Goal: Task Accomplishment & Management: Use online tool/utility

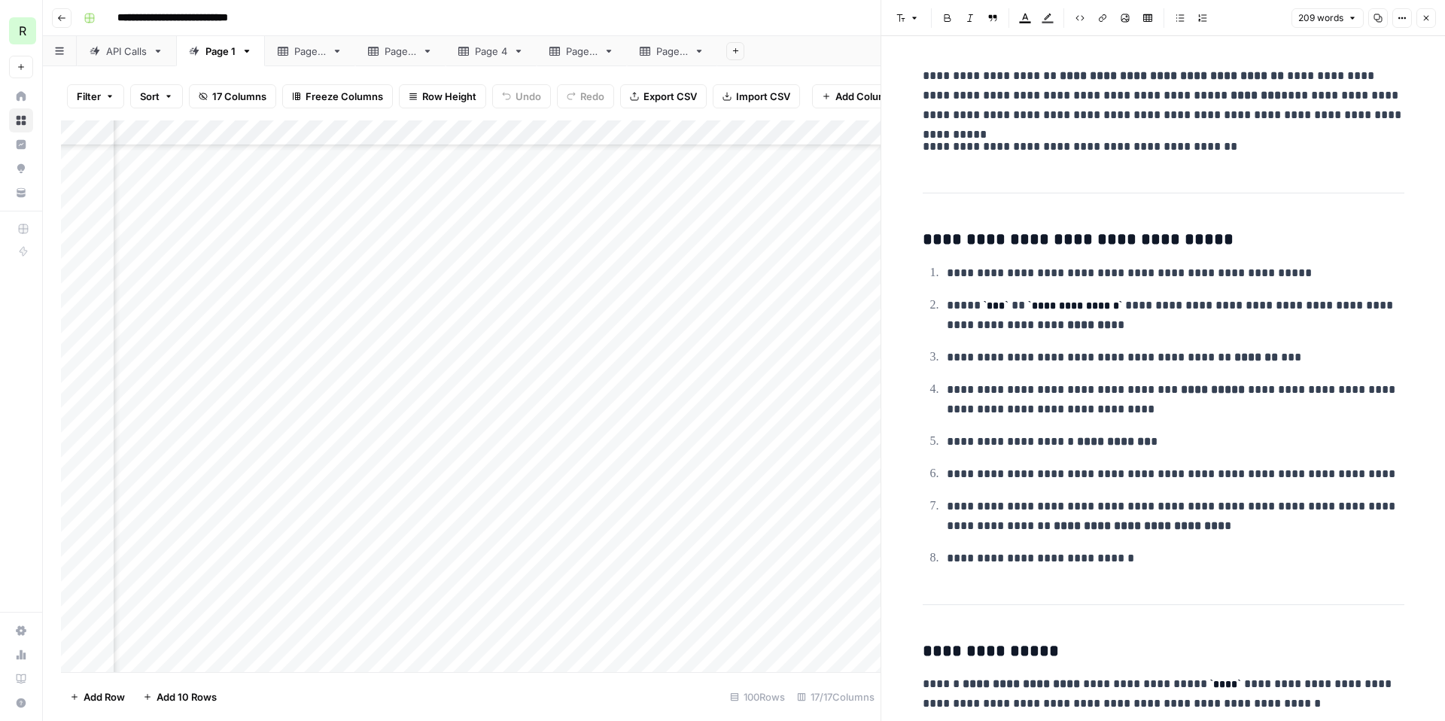
scroll to position [340, 1097]
click at [857, 54] on div "Add Sheet" at bounding box center [1081, 51] width 728 height 30
click at [1428, 20] on icon "button" at bounding box center [1426, 18] width 5 height 5
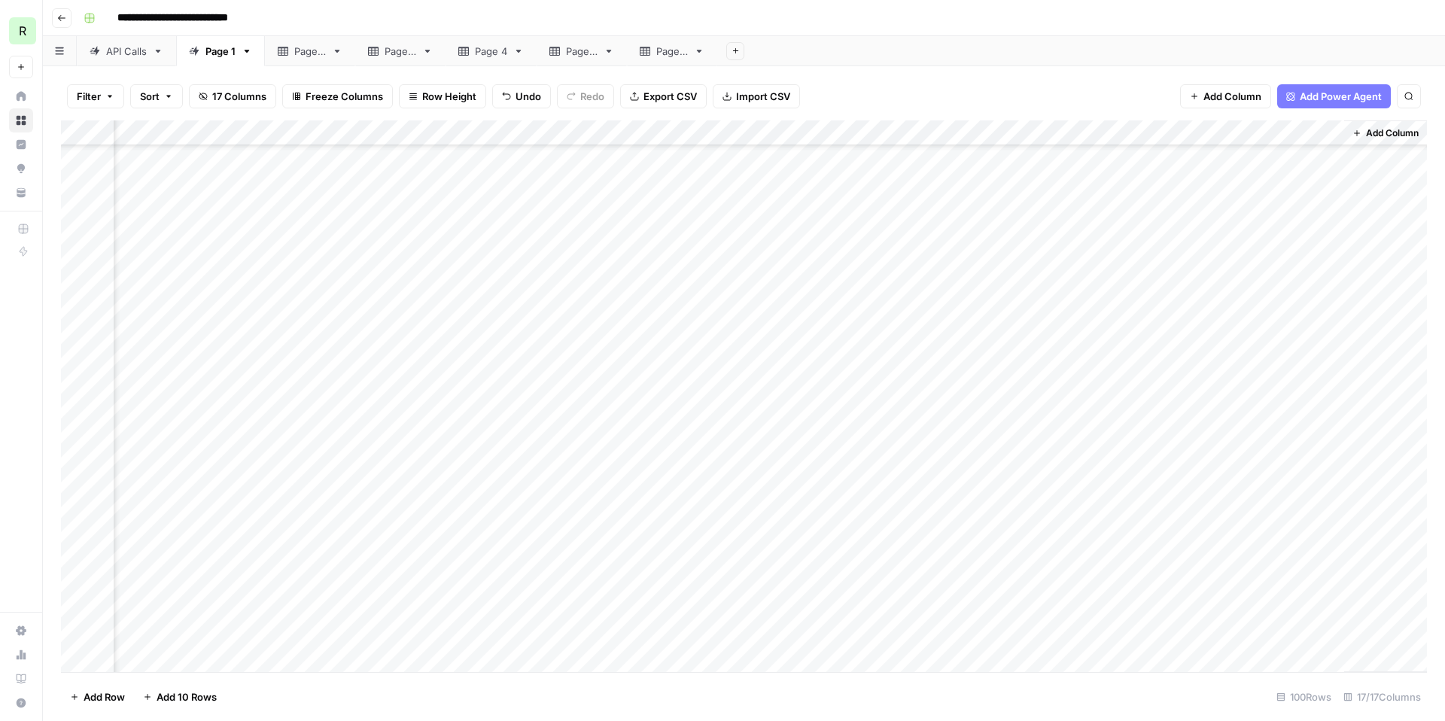
scroll to position [474, 1105]
click at [905, 133] on div "Add Column" at bounding box center [744, 396] width 1366 height 552
click at [862, 278] on span "Edit Workflow" at bounding box center [896, 280] width 132 height 15
click at [923, 272] on div "Add Column" at bounding box center [744, 396] width 1366 height 552
click at [922, 299] on div "Add Column" at bounding box center [744, 396] width 1366 height 552
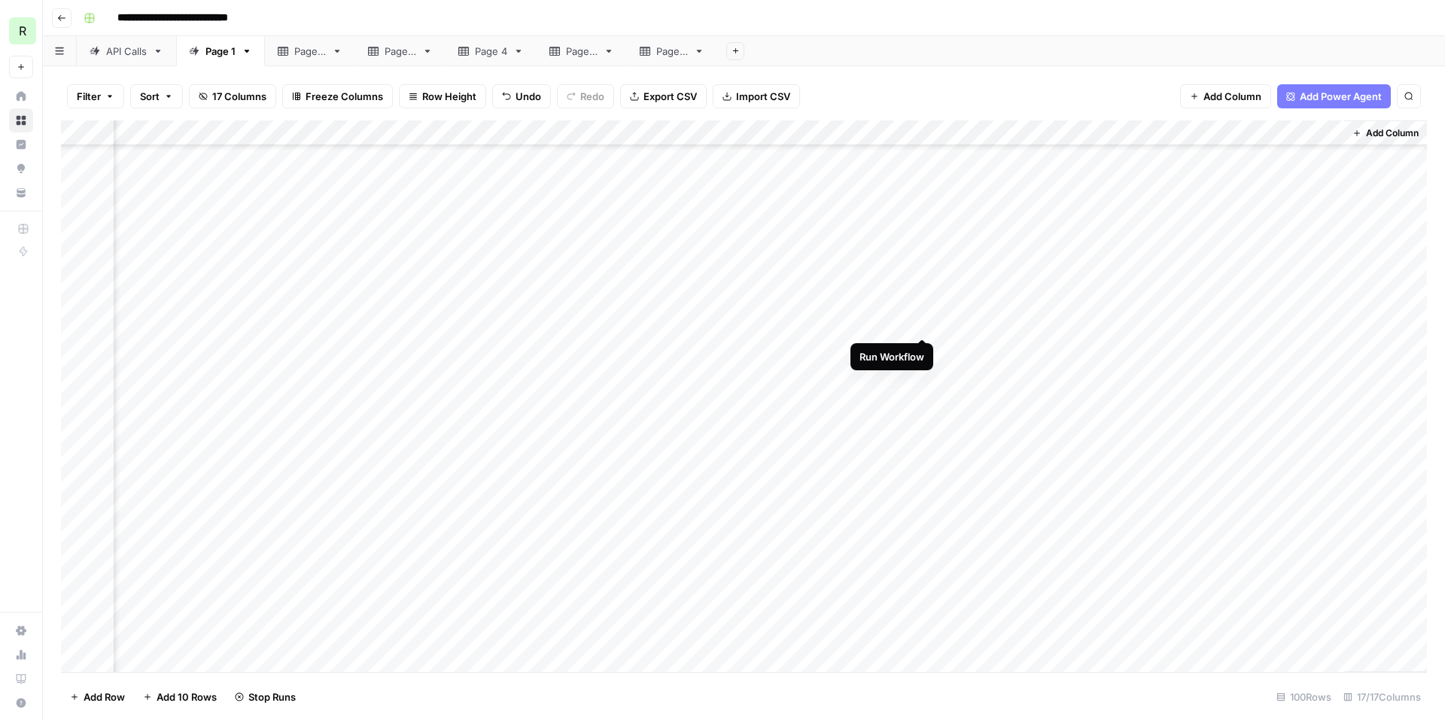
click at [920, 322] on div "Add Column" at bounding box center [744, 396] width 1366 height 552
click at [922, 350] on div "Add Column" at bounding box center [744, 396] width 1366 height 552
click at [923, 373] on div "Add Column" at bounding box center [744, 396] width 1366 height 552
click at [920, 399] on div "Add Column" at bounding box center [744, 396] width 1366 height 552
click at [922, 425] on div "Add Column" at bounding box center [744, 396] width 1366 height 552
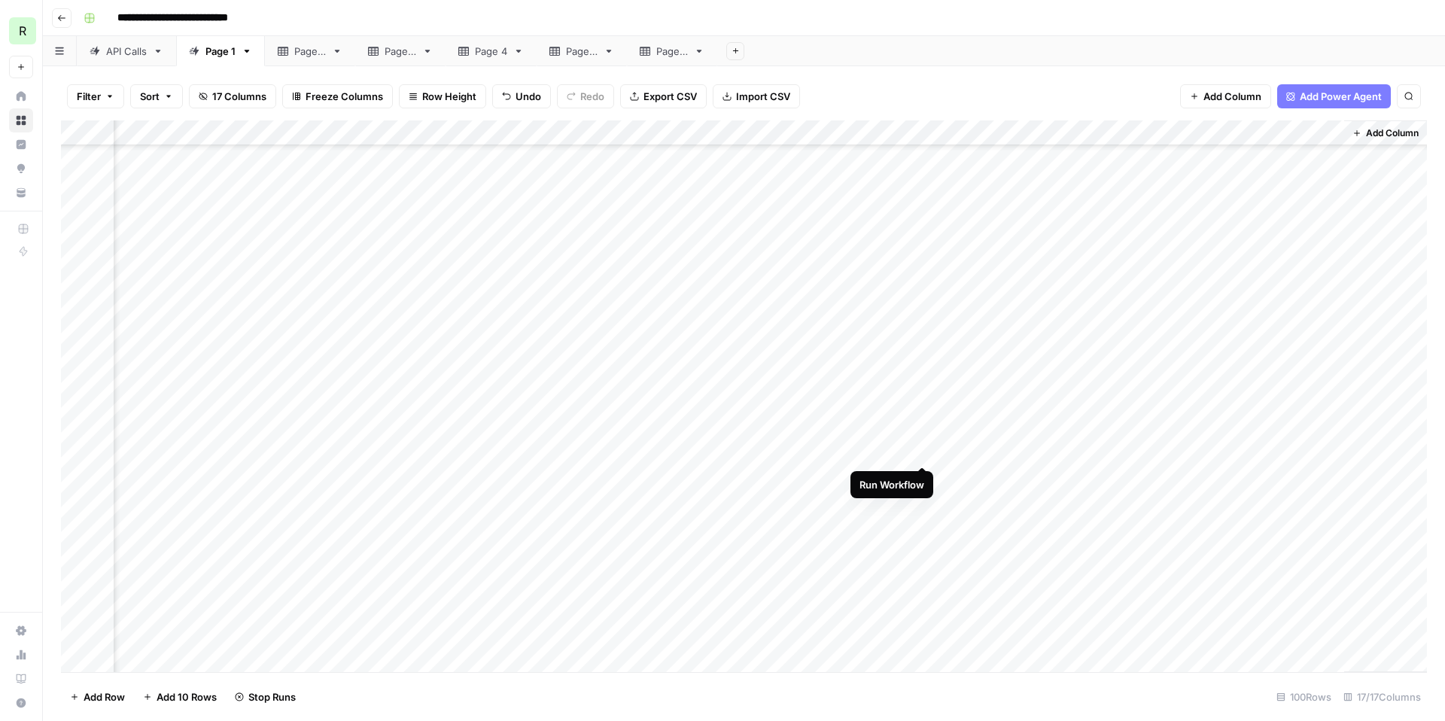
click at [923, 450] on div "Add Column" at bounding box center [744, 396] width 1366 height 552
click at [920, 476] on div "Add Column" at bounding box center [744, 396] width 1366 height 552
click at [920, 430] on div "Add Column" at bounding box center [744, 396] width 1366 height 552
click at [921, 456] on div "Add Column" at bounding box center [744, 396] width 1366 height 552
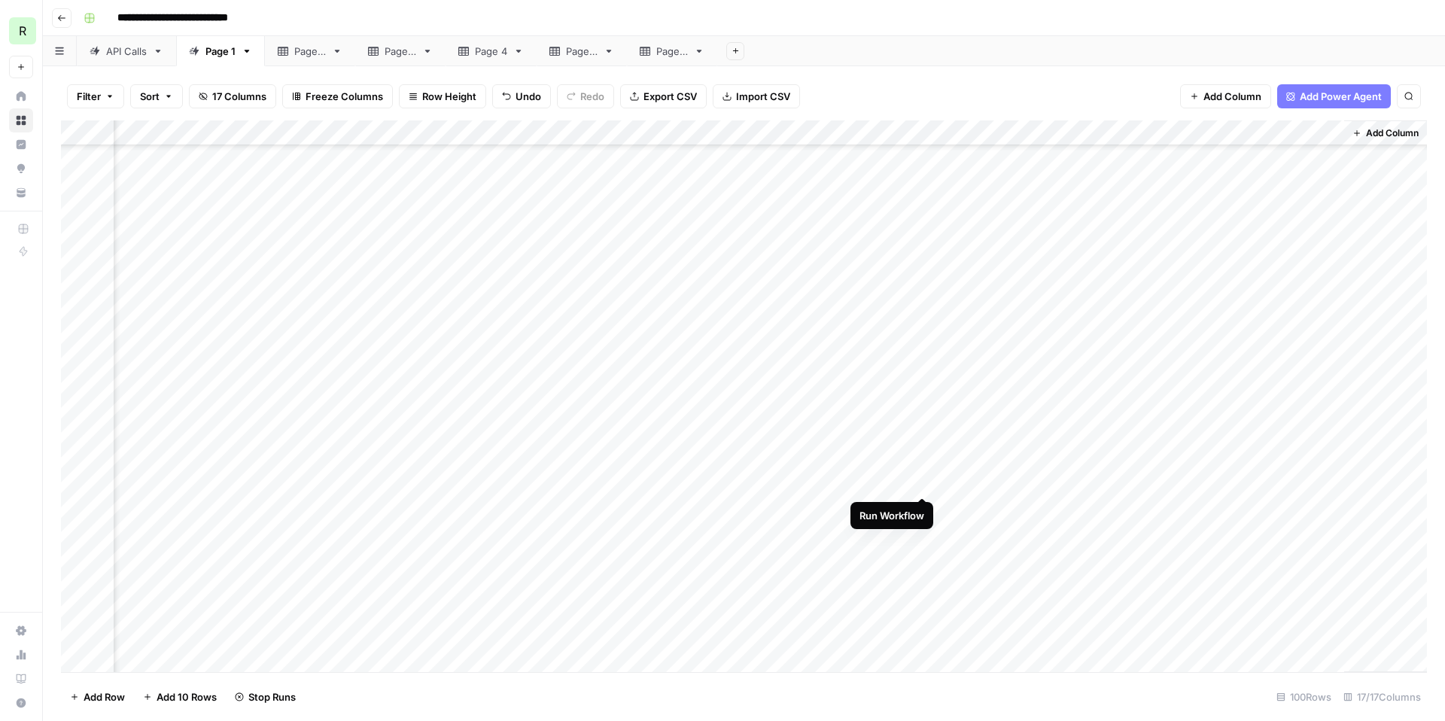
click at [920, 482] on div "Add Column" at bounding box center [744, 396] width 1366 height 552
click at [923, 510] on div "Add Column" at bounding box center [744, 396] width 1366 height 552
click at [919, 531] on div "Add Column" at bounding box center [744, 396] width 1366 height 552
click at [922, 501] on div "Add Column" at bounding box center [744, 396] width 1366 height 552
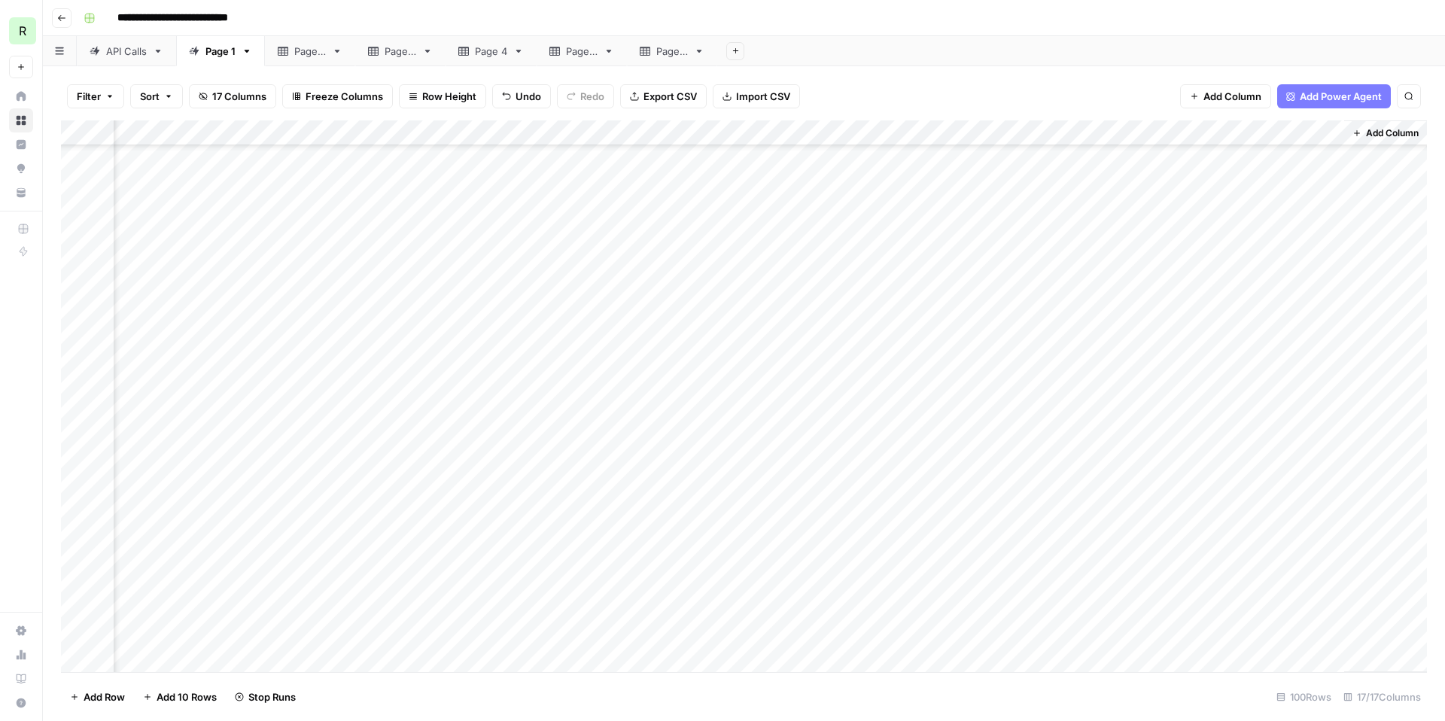
scroll to position [651, 1105]
click at [924, 479] on div "Add Column" at bounding box center [744, 396] width 1366 height 552
click at [920, 503] on div "Add Column" at bounding box center [744, 396] width 1366 height 552
click at [924, 450] on div "Add Column" at bounding box center [744, 396] width 1366 height 552
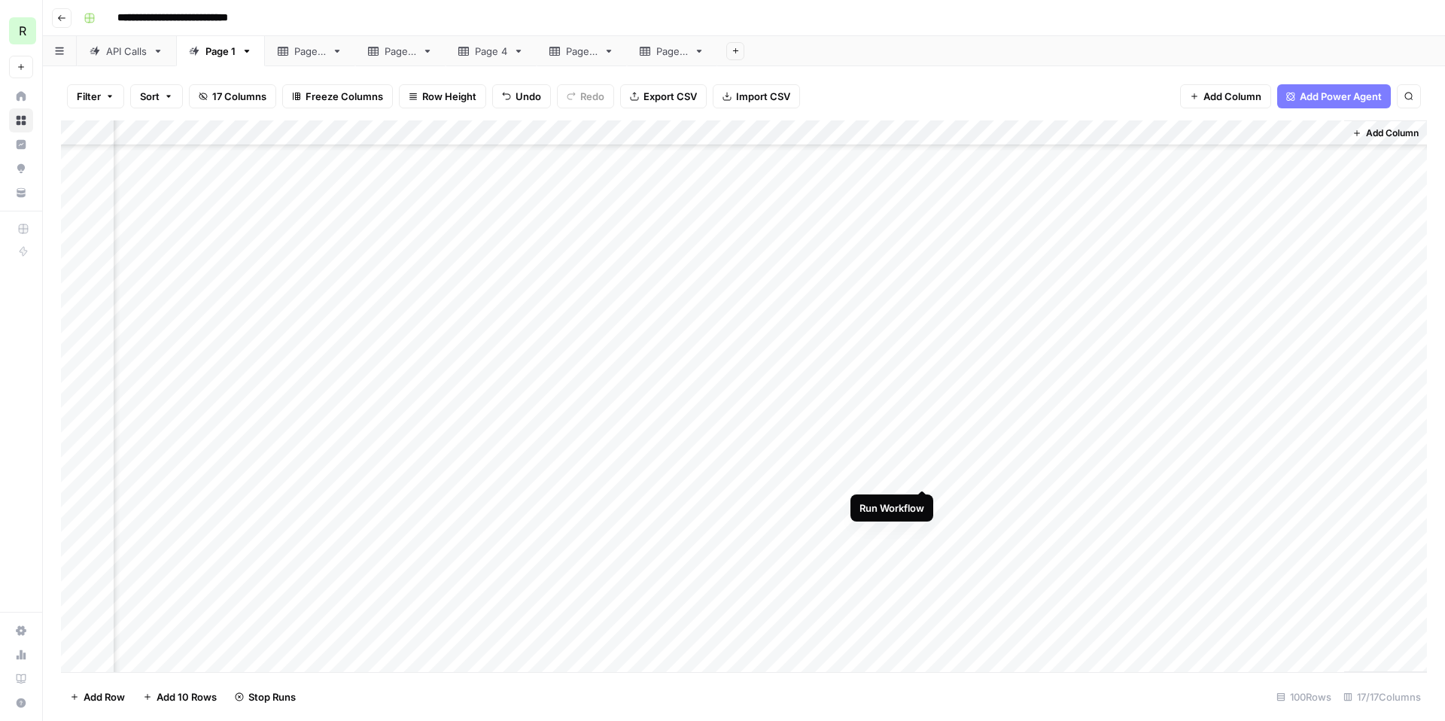
click at [922, 475] on div "Add Column" at bounding box center [744, 396] width 1366 height 552
click at [919, 500] on div "Add Column" at bounding box center [744, 396] width 1366 height 552
click at [923, 491] on div "Add Column" at bounding box center [744, 396] width 1366 height 552
click at [920, 513] on div "Add Column" at bounding box center [744, 396] width 1366 height 552
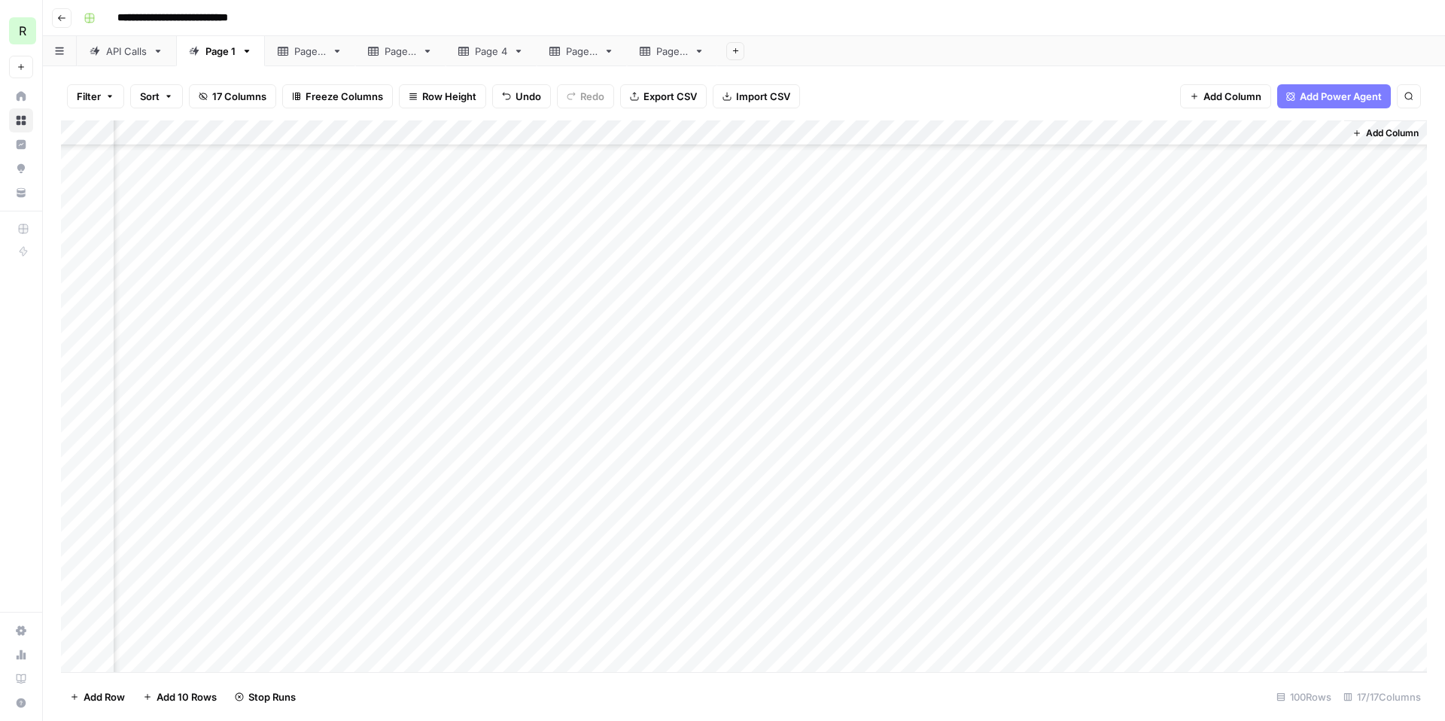
scroll to position [843, 1105]
click at [925, 467] on div "Add Column" at bounding box center [744, 396] width 1366 height 552
click at [921, 491] on div "Add Column" at bounding box center [744, 396] width 1366 height 552
click at [924, 517] on div "Add Column" at bounding box center [744, 396] width 1366 height 552
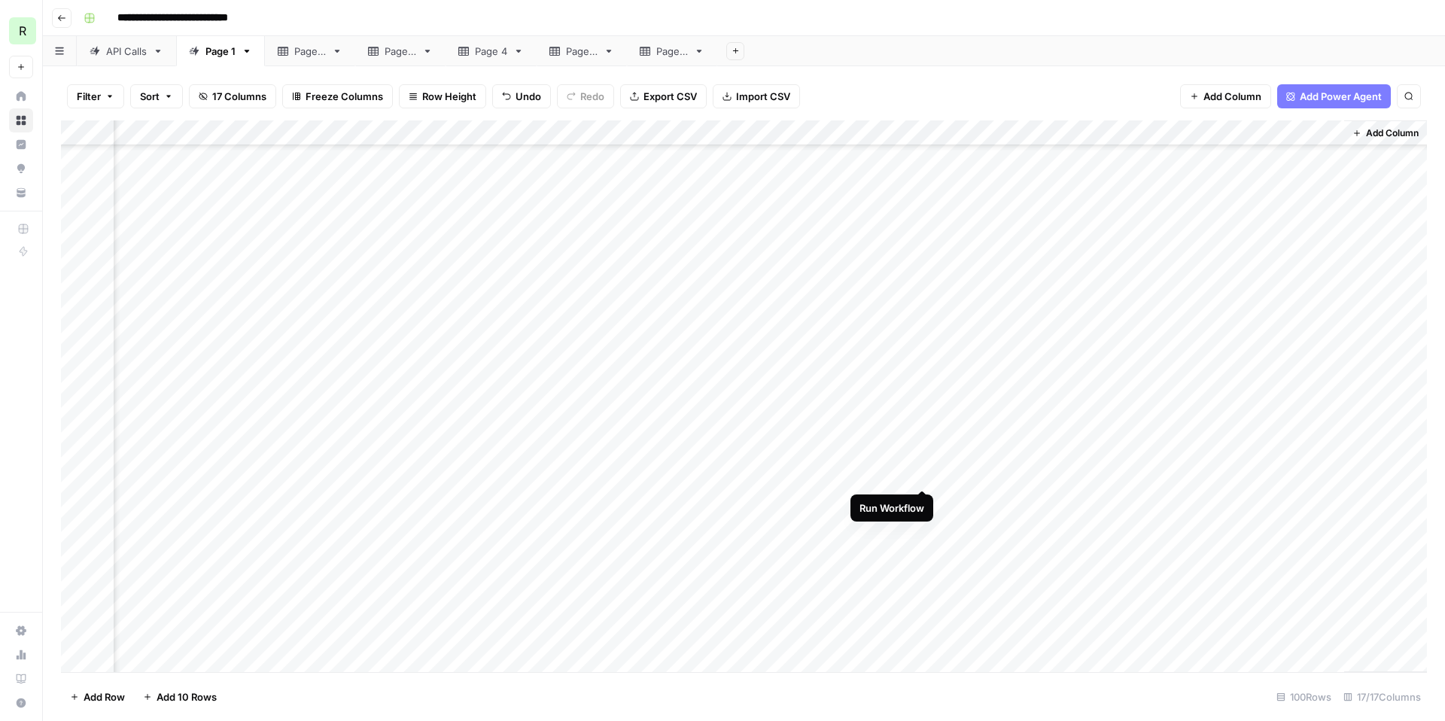
click at [922, 476] on div "Add Column" at bounding box center [744, 396] width 1366 height 552
click at [921, 497] on div "Add Column" at bounding box center [744, 396] width 1366 height 552
click at [922, 500] on div "Add Column" at bounding box center [744, 396] width 1366 height 552
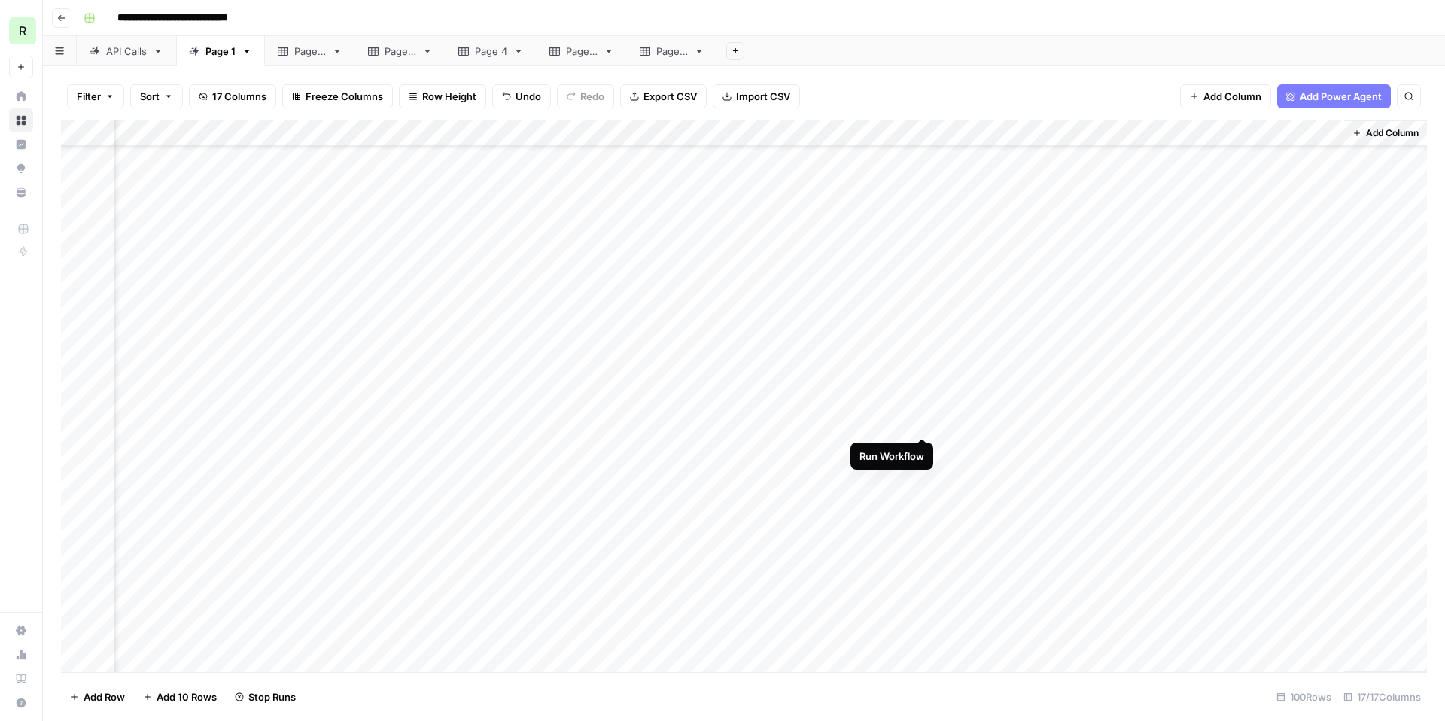
click at [923, 420] on div "Add Column" at bounding box center [744, 396] width 1366 height 552
click at [925, 451] on div "Add Column" at bounding box center [744, 396] width 1366 height 552
click at [920, 473] on div "Add Column" at bounding box center [744, 396] width 1366 height 552
click at [922, 498] on div "Add Column" at bounding box center [744, 396] width 1366 height 552
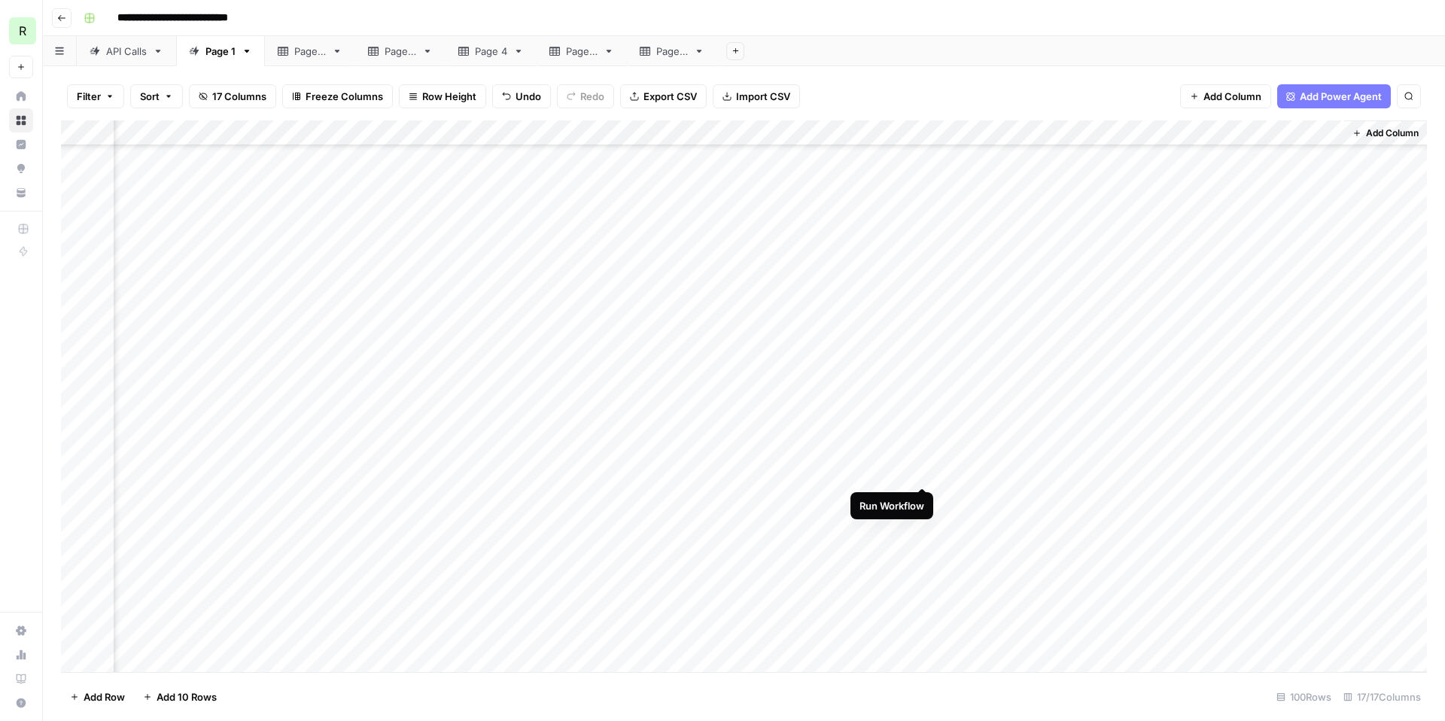
click at [923, 470] on div "Add Column" at bounding box center [744, 396] width 1366 height 552
click at [921, 499] on div "Add Column" at bounding box center [744, 396] width 1366 height 552
click at [922, 525] on div "Add Column" at bounding box center [744, 396] width 1366 height 552
click at [920, 547] on div "Add Column" at bounding box center [744, 396] width 1366 height 552
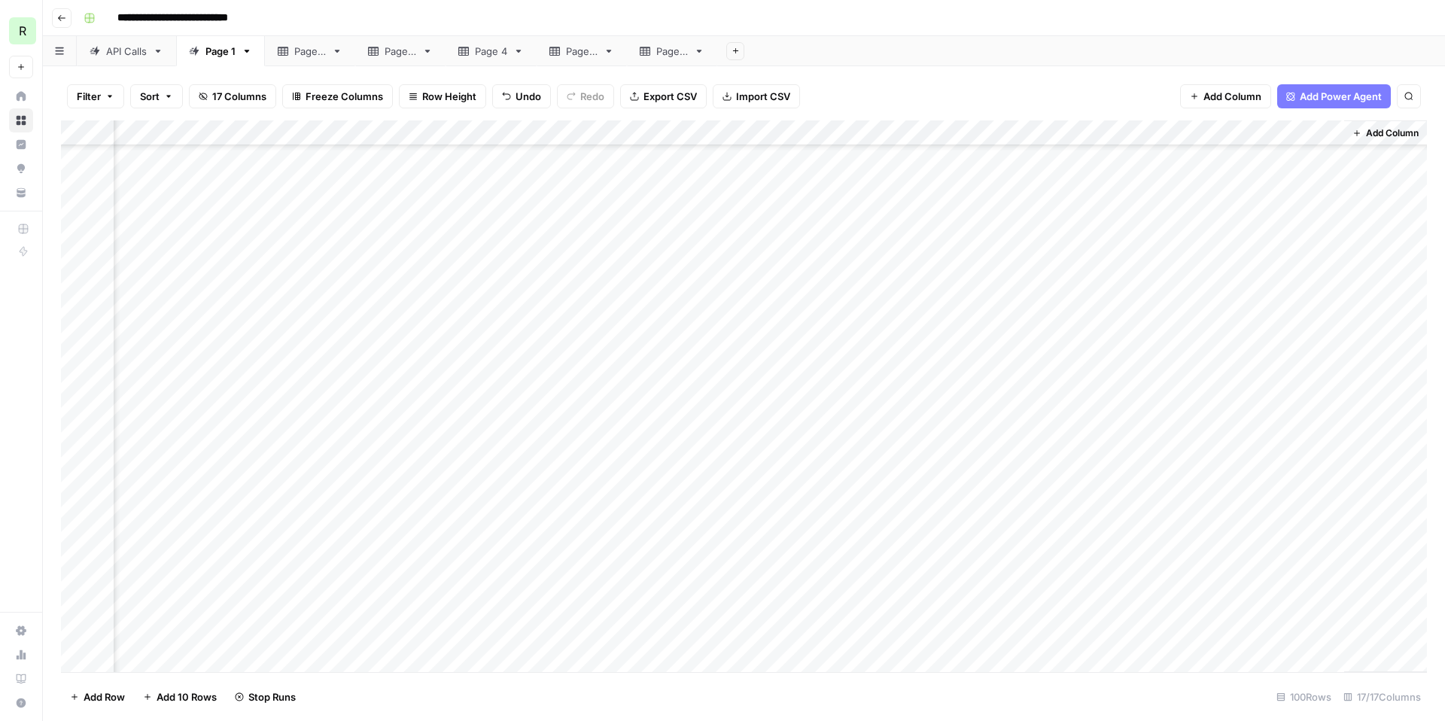
click at [921, 506] on div "Add Column" at bounding box center [744, 396] width 1366 height 552
click at [920, 532] on div "Add Column" at bounding box center [744, 396] width 1366 height 552
click at [924, 486] on div "Add Column" at bounding box center [744, 396] width 1366 height 552
click at [920, 513] on div "Add Column" at bounding box center [744, 396] width 1366 height 552
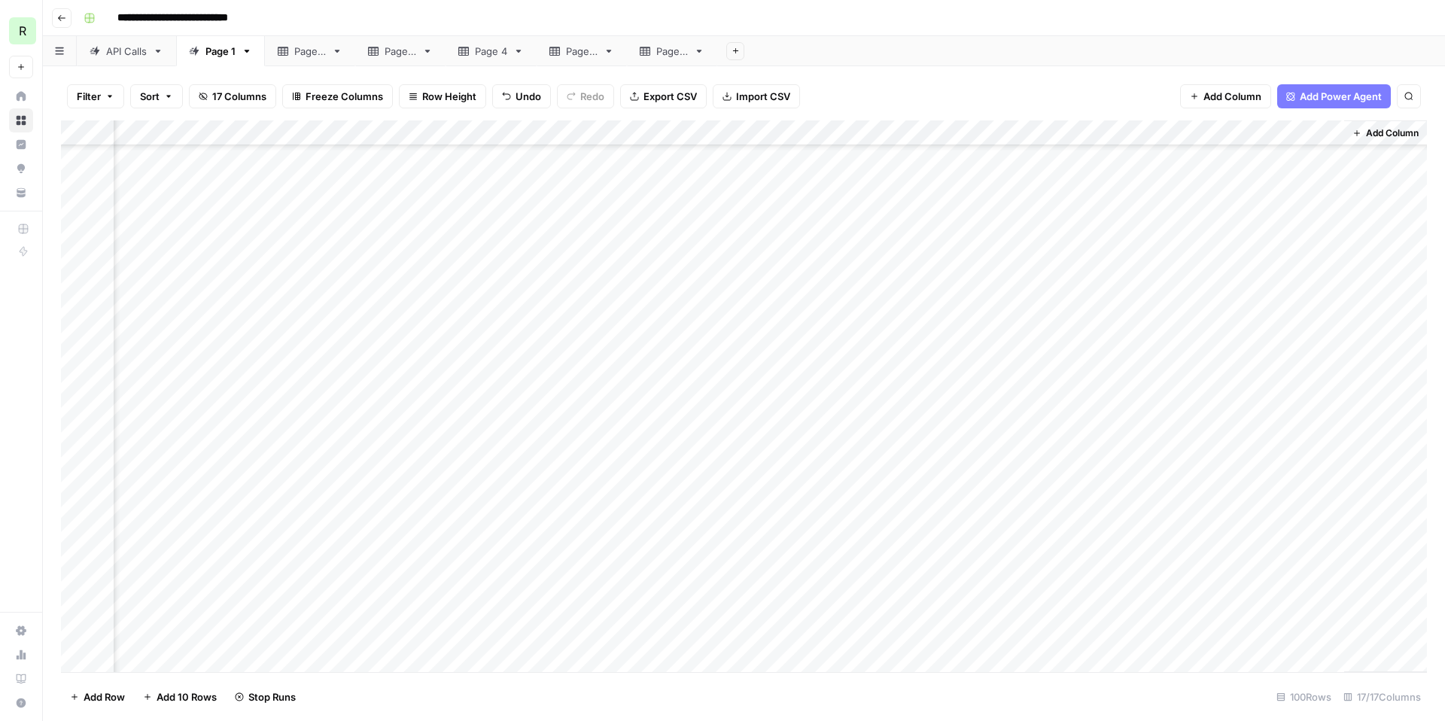
scroll to position [1289, 1105]
click at [924, 483] on div "Add Column" at bounding box center [744, 396] width 1366 height 552
click at [922, 507] on div "Add Column" at bounding box center [744, 396] width 1366 height 552
click at [920, 534] on div "Add Column" at bounding box center [744, 396] width 1366 height 552
click at [922, 558] on div "Add Column" at bounding box center [744, 396] width 1366 height 552
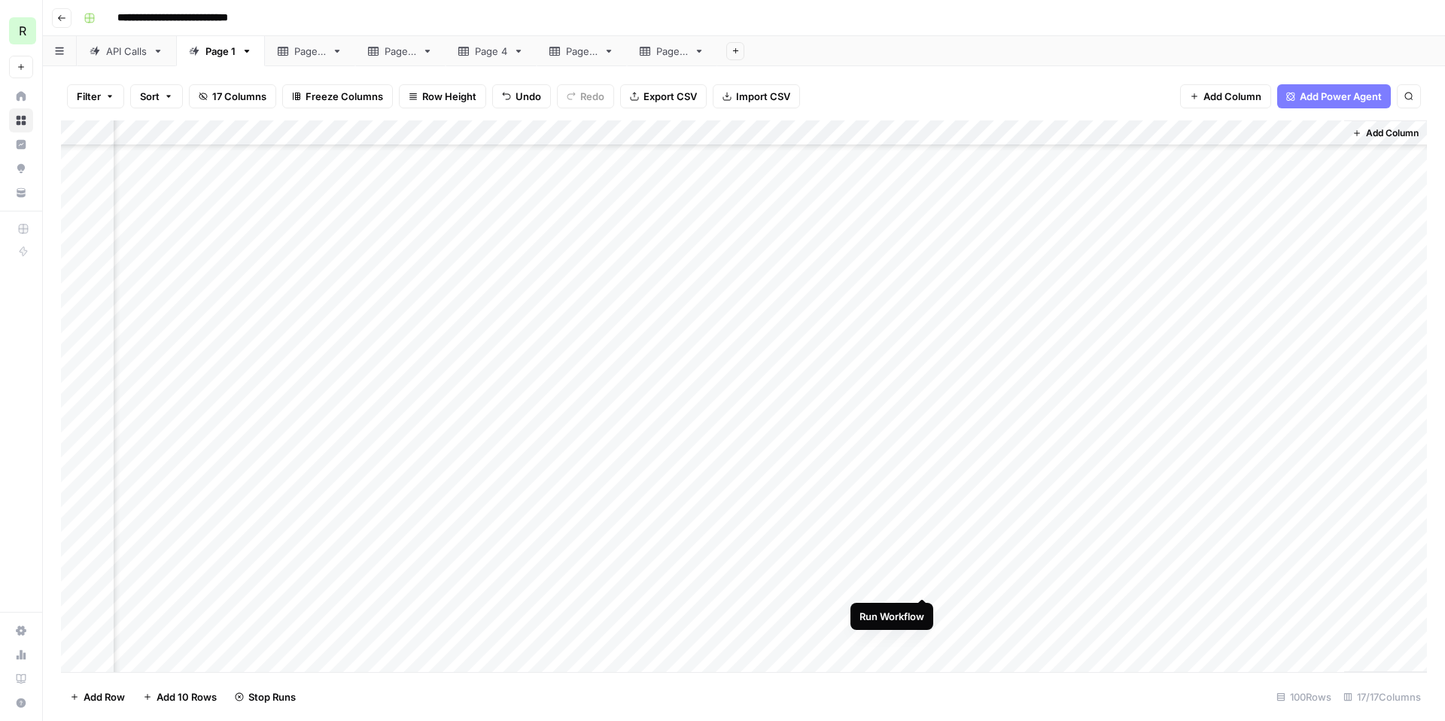
click at [920, 582] on div "Add Column" at bounding box center [744, 396] width 1366 height 552
click at [922, 553] on div "Add Column" at bounding box center [744, 396] width 1366 height 552
click at [923, 424] on div "Add Column" at bounding box center [744, 396] width 1366 height 552
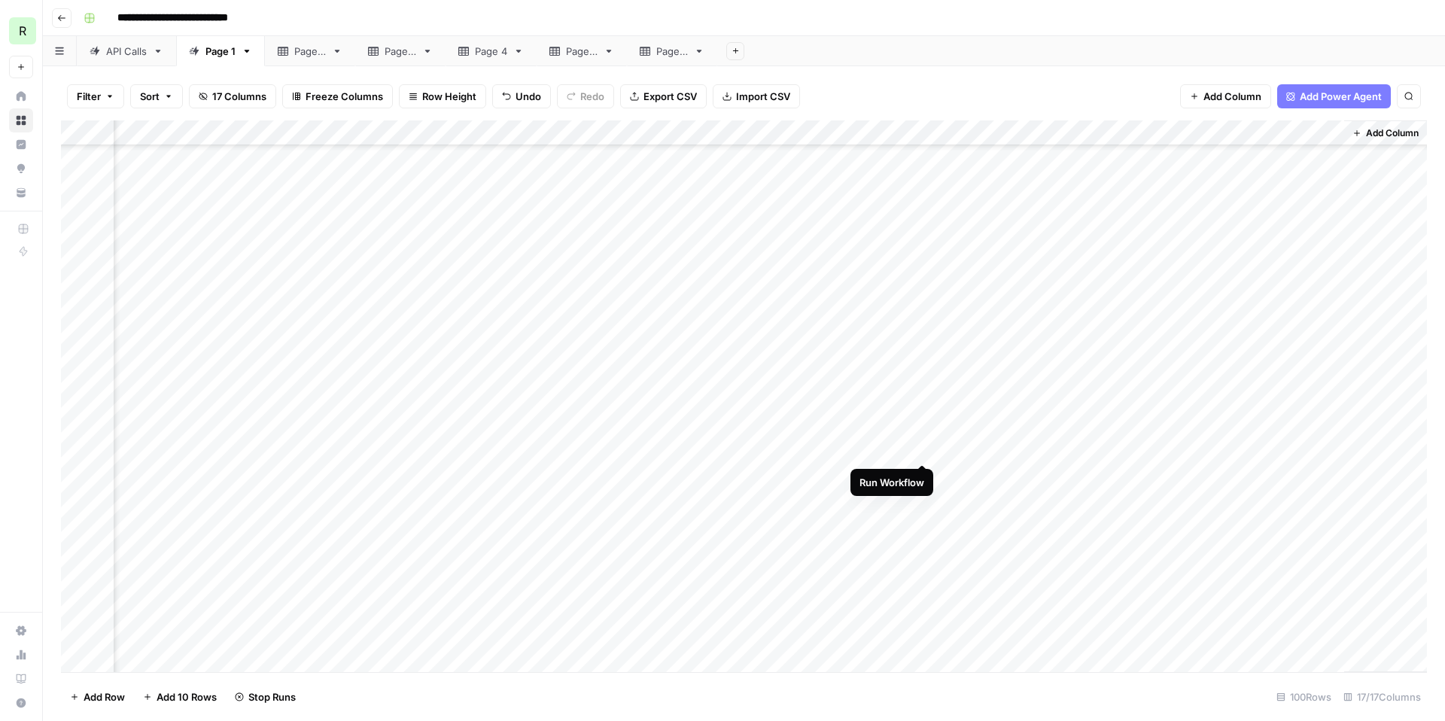
click at [921, 445] on div "Add Column" at bounding box center [744, 396] width 1366 height 552
click at [921, 474] on div "Add Column" at bounding box center [744, 396] width 1366 height 552
click at [923, 500] on div "Add Column" at bounding box center [744, 396] width 1366 height 552
click at [920, 525] on div "Add Column" at bounding box center [744, 396] width 1366 height 552
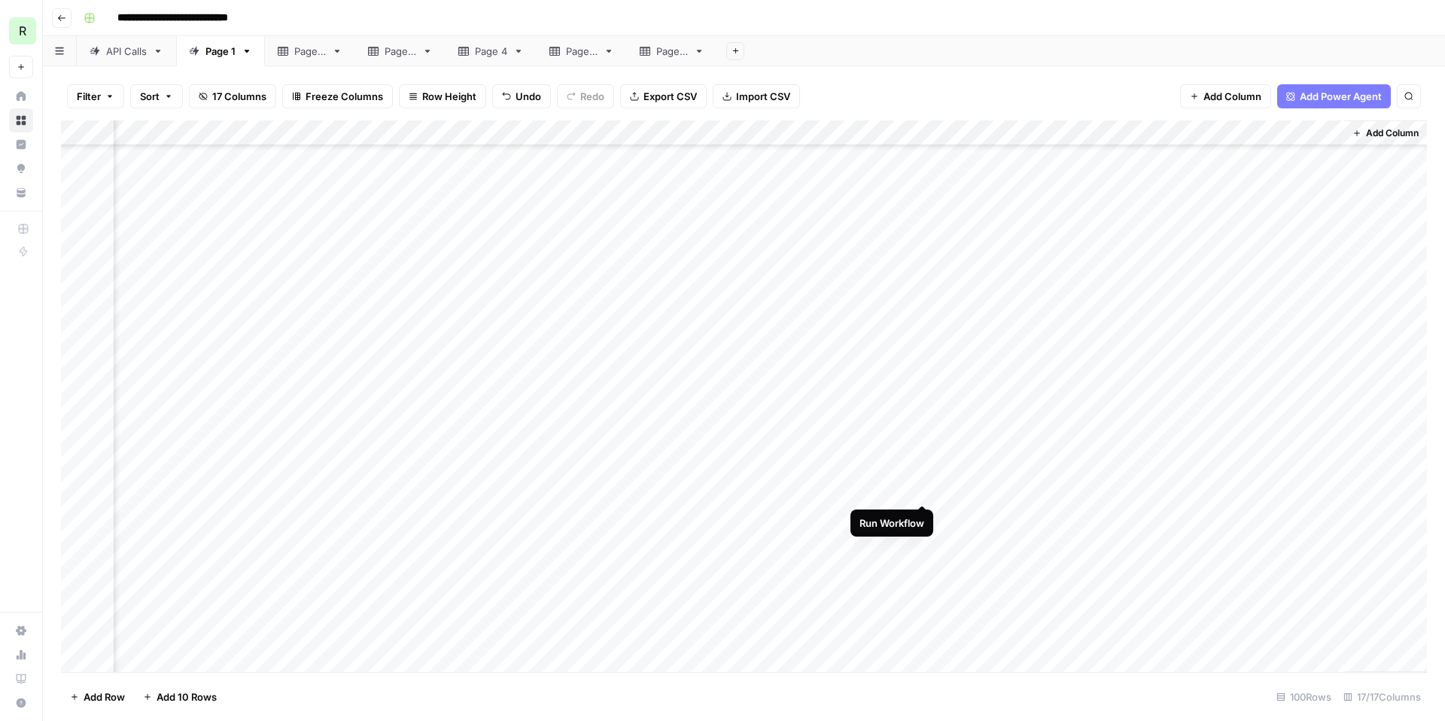
click at [924, 489] on div "Add Column" at bounding box center [744, 396] width 1366 height 552
click at [923, 514] on div "Add Column" at bounding box center [744, 396] width 1366 height 552
click at [920, 536] on div "Add Column" at bounding box center [744, 396] width 1366 height 552
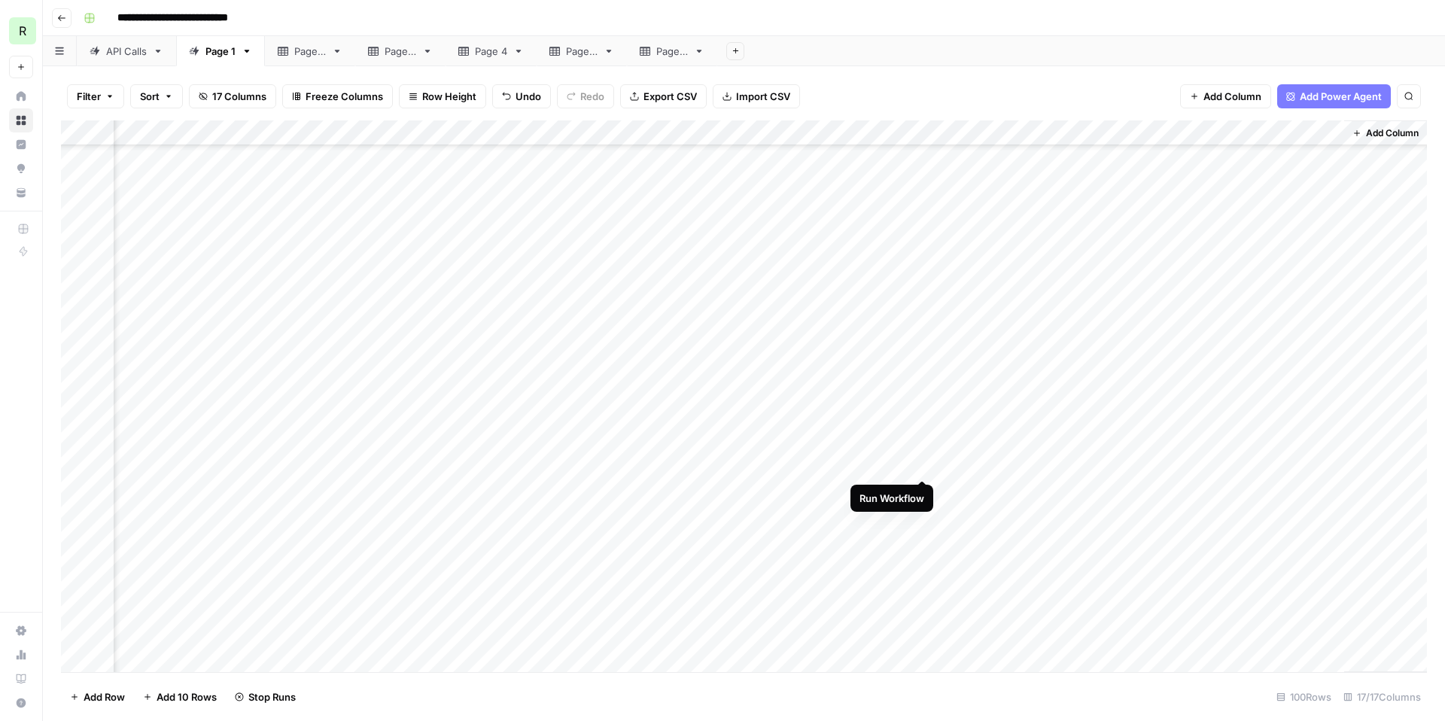
click at [923, 462] on div "Add Column" at bounding box center [744, 396] width 1366 height 552
click at [921, 490] on div "Add Column" at bounding box center [744, 396] width 1366 height 552
click at [920, 512] on div "Add Column" at bounding box center [744, 396] width 1366 height 552
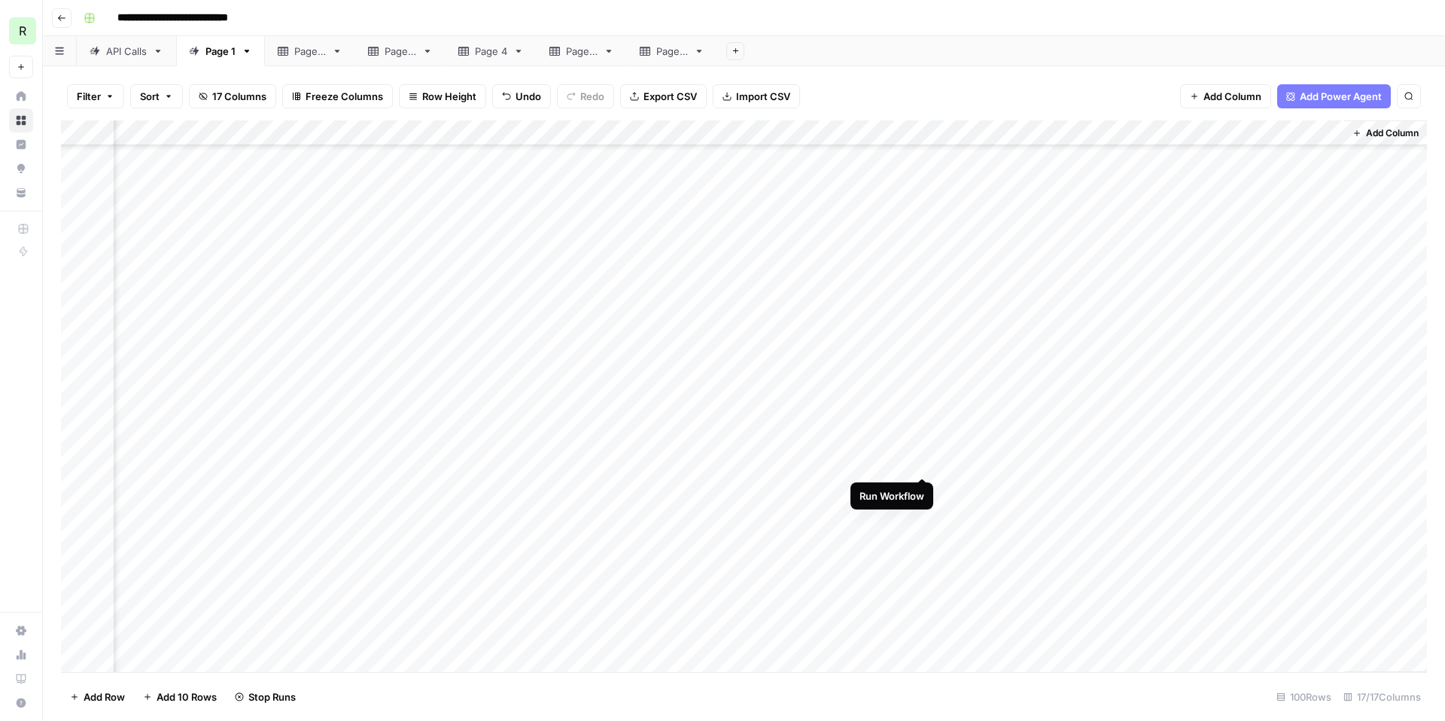
click at [922, 461] on div "Add Column" at bounding box center [744, 396] width 1366 height 552
click at [923, 488] on div "Add Column" at bounding box center [744, 396] width 1366 height 552
click at [922, 515] on div "Add Column" at bounding box center [744, 396] width 1366 height 552
click at [922, 461] on div "Add Column" at bounding box center [744, 396] width 1366 height 552
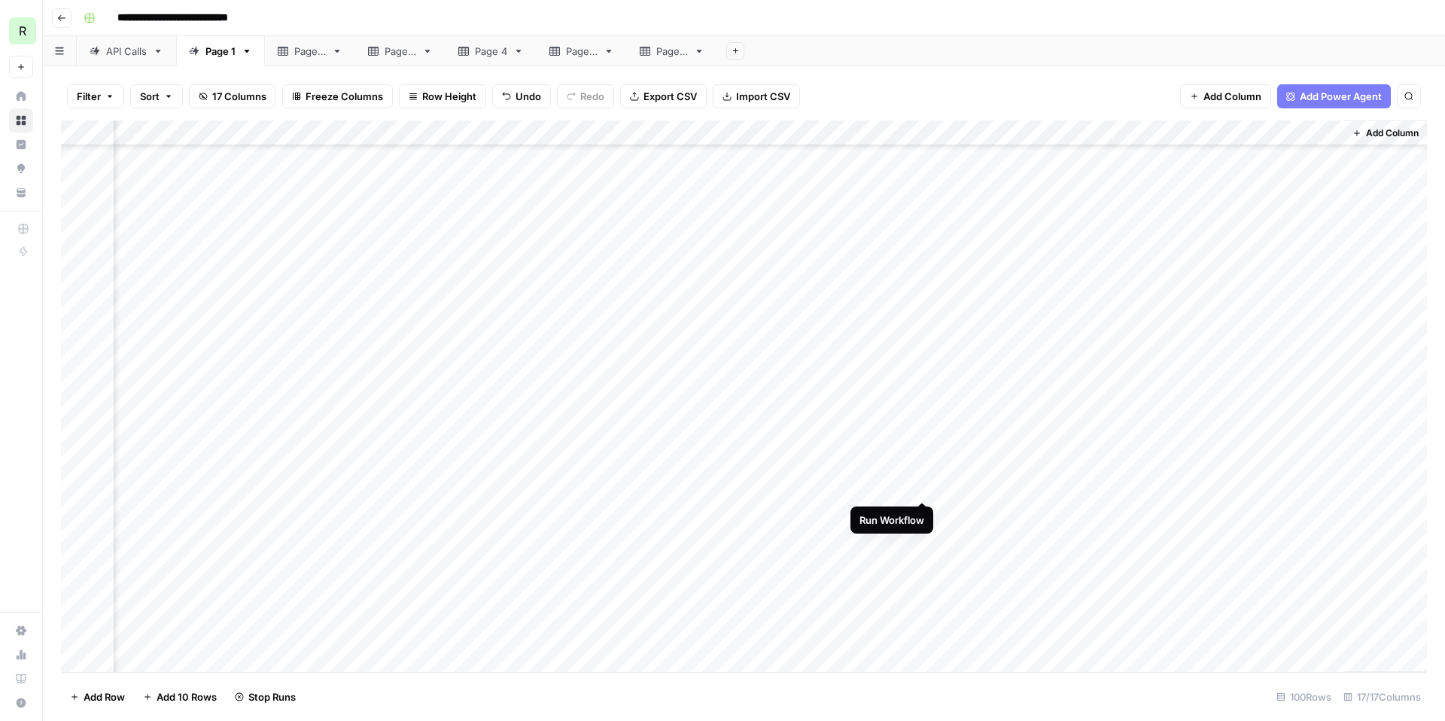
click at [920, 484] on div "Add Column" at bounding box center [744, 396] width 1366 height 552
click at [917, 510] on div "Add Column" at bounding box center [744, 396] width 1366 height 552
click at [925, 491] on div "Add Column" at bounding box center [744, 396] width 1366 height 552
click at [921, 515] on div "Add Column" at bounding box center [744, 396] width 1366 height 552
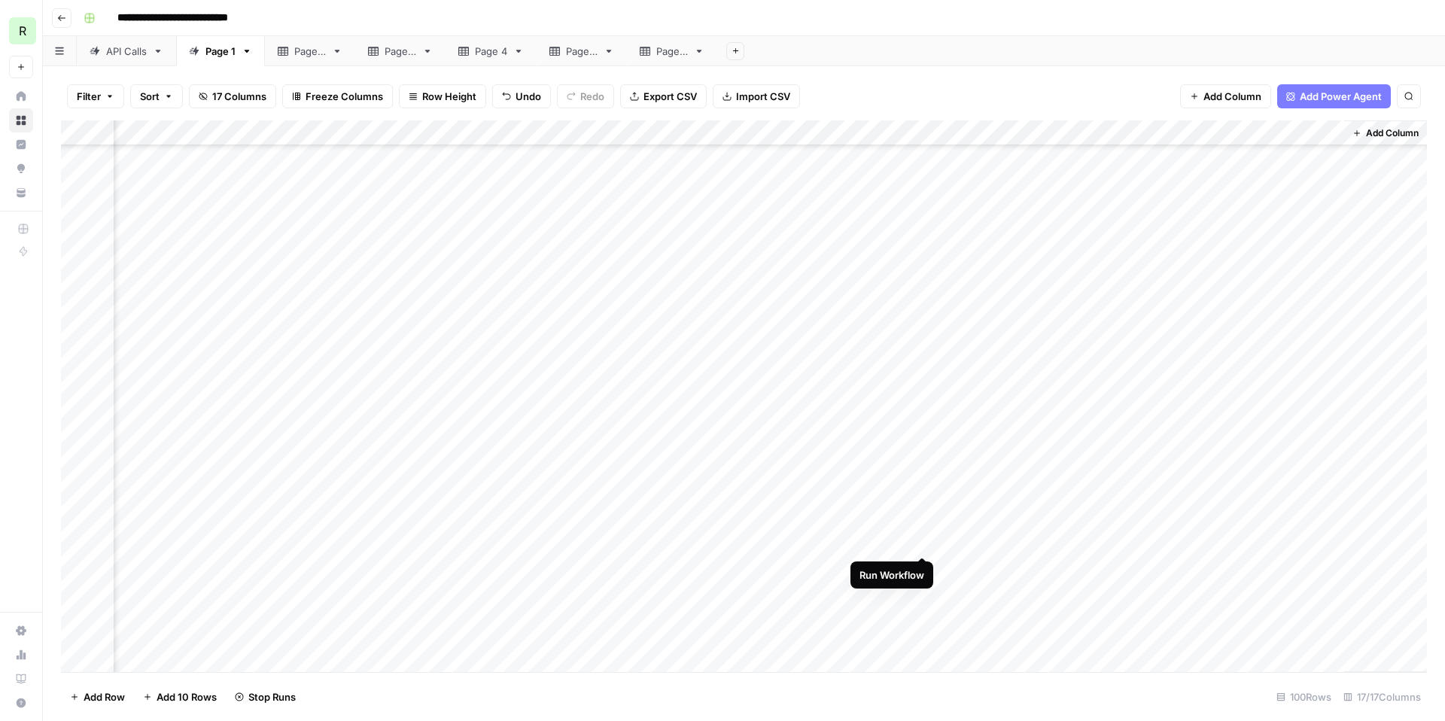
click at [920, 540] on div "Add Column" at bounding box center [744, 396] width 1366 height 552
click at [920, 564] on div "Add Column" at bounding box center [744, 396] width 1366 height 552
click at [923, 514] on div "Add Column" at bounding box center [744, 396] width 1366 height 552
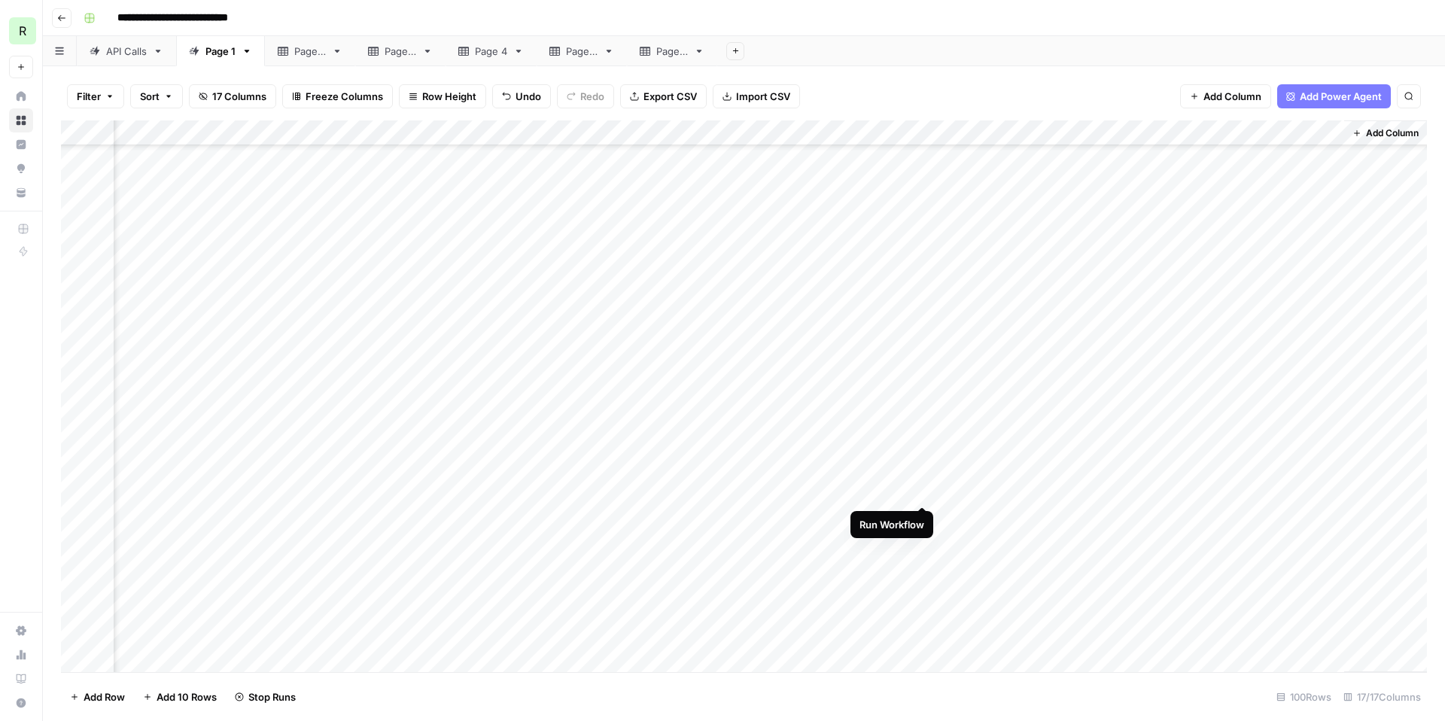
click at [923, 492] on div "Add Column" at bounding box center [744, 396] width 1366 height 552
click at [922, 516] on div "Add Column" at bounding box center [744, 396] width 1366 height 552
click at [921, 542] on div "Add Column" at bounding box center [744, 396] width 1366 height 552
click at [920, 507] on div "Add Column" at bounding box center [744, 396] width 1366 height 552
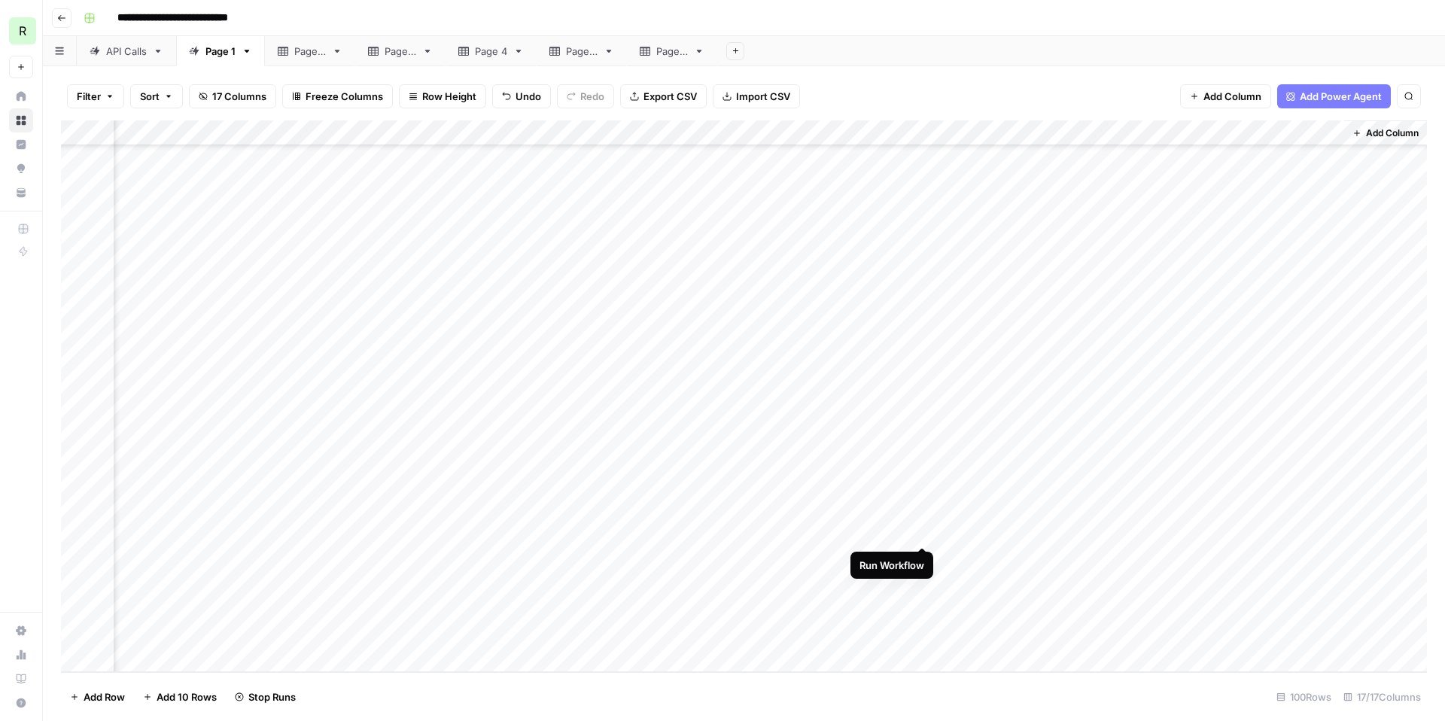
click at [920, 531] on div "Add Column" at bounding box center [744, 396] width 1366 height 552
click at [920, 555] on div "Add Column" at bounding box center [744, 396] width 1366 height 552
click at [920, 607] on div "Add Column" at bounding box center [744, 396] width 1366 height 552
click at [923, 631] on div "Add Column" at bounding box center [744, 396] width 1366 height 552
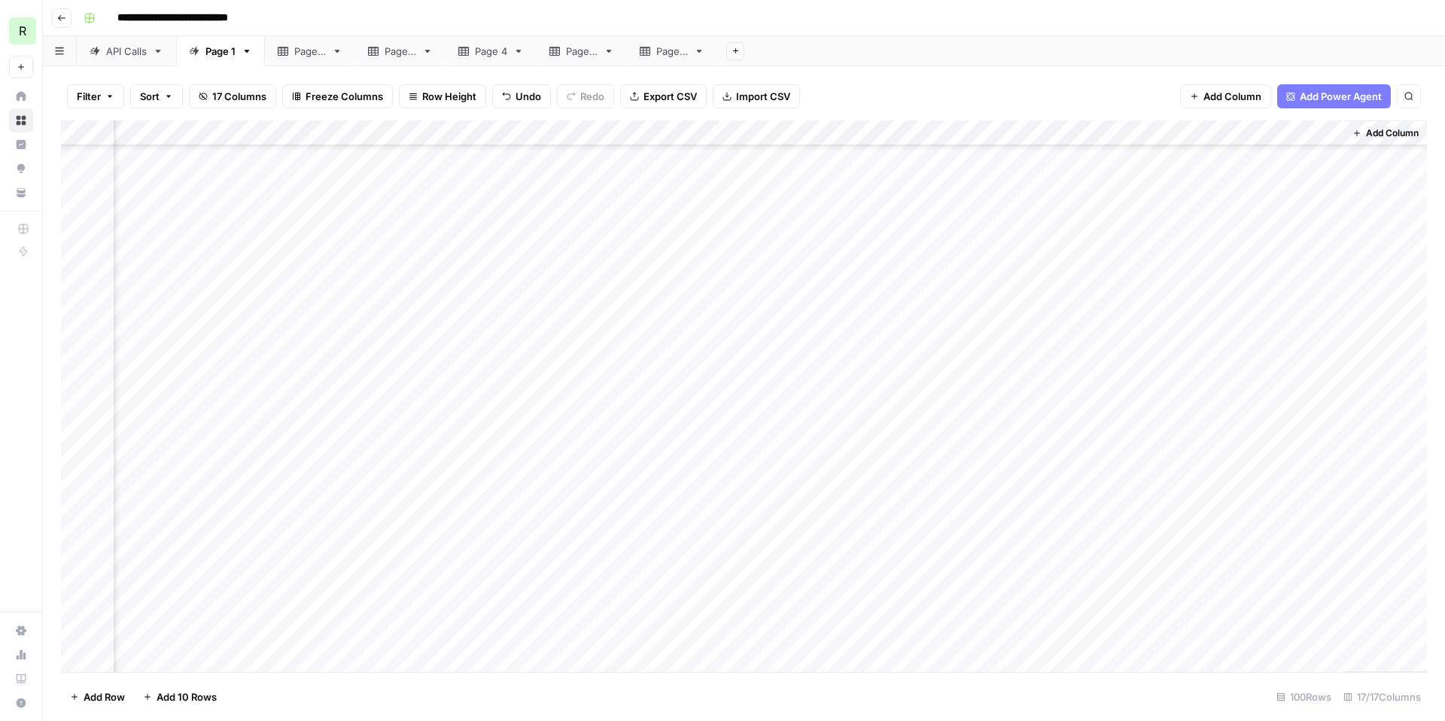
click at [1139, 354] on div "Add Column" at bounding box center [744, 396] width 1366 height 552
click at [1139, 380] on div "Add Column" at bounding box center [744, 396] width 1366 height 552
click at [1138, 403] on div "Add Column" at bounding box center [744, 396] width 1366 height 552
click at [1137, 430] on div "Add Column" at bounding box center [744, 396] width 1366 height 552
click at [1139, 454] on div "Add Column" at bounding box center [744, 396] width 1366 height 552
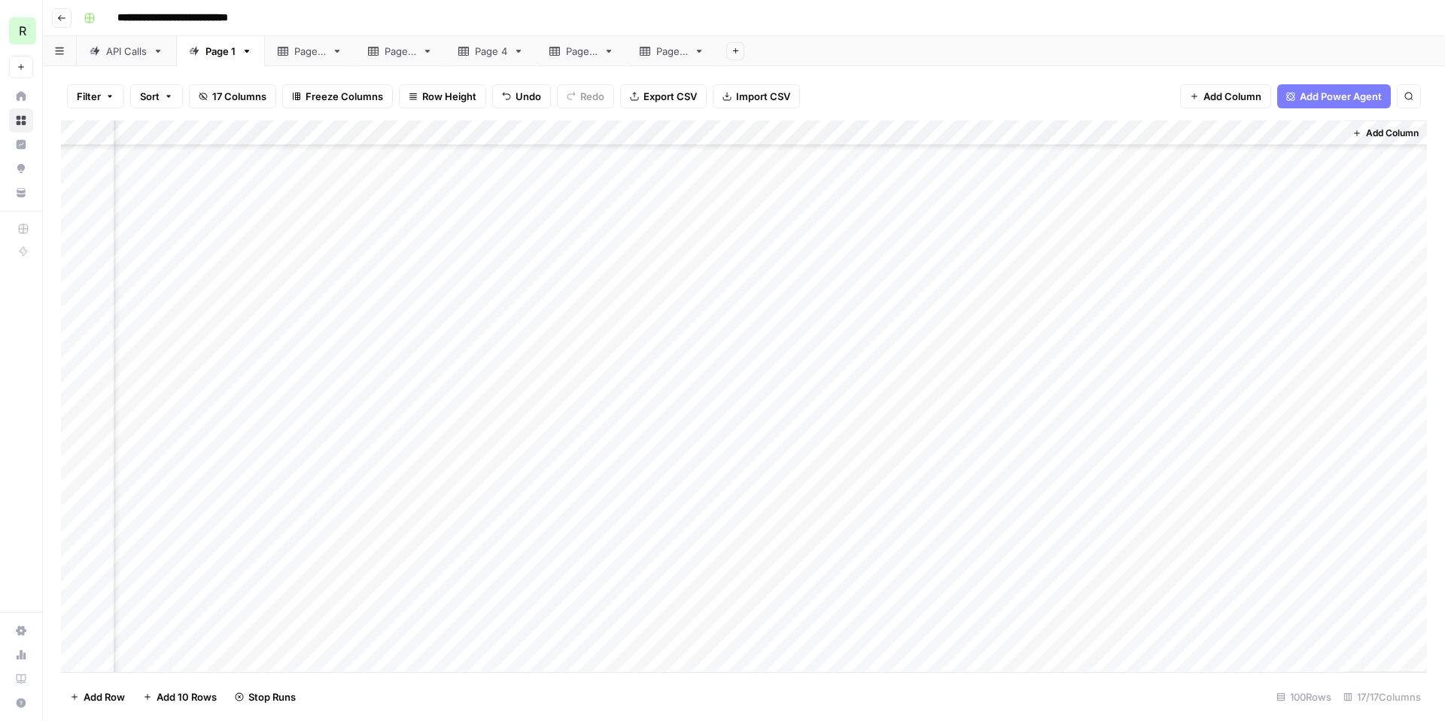
click at [1137, 480] on div "Add Column" at bounding box center [744, 396] width 1366 height 552
click at [1136, 504] on div "Add Column" at bounding box center [744, 396] width 1366 height 552
click at [1138, 534] on div "Add Column" at bounding box center [744, 396] width 1366 height 552
click at [1137, 556] on div "Add Column" at bounding box center [744, 396] width 1366 height 552
click at [1138, 583] on div "Add Column" at bounding box center [744, 396] width 1366 height 552
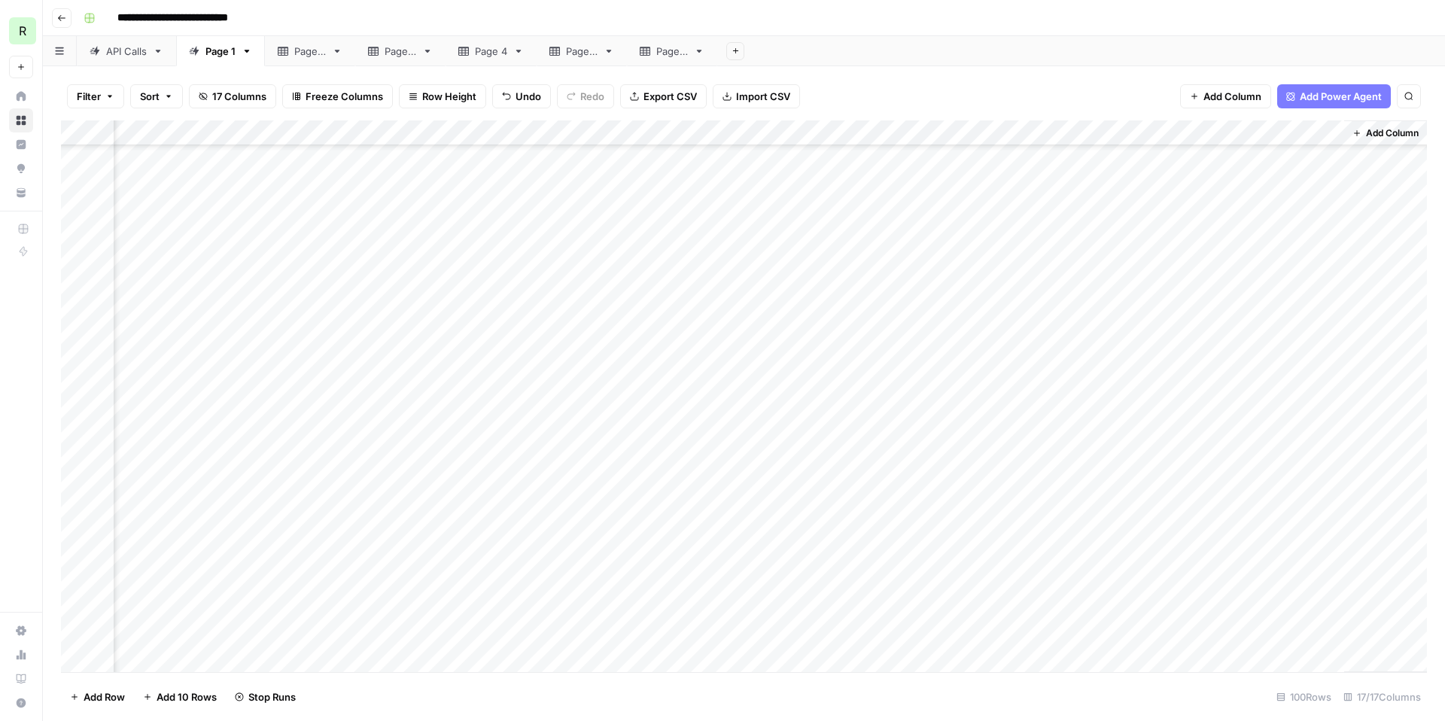
click at [1139, 610] on div "Add Column" at bounding box center [744, 396] width 1366 height 552
click at [1139, 593] on div "Add Column" at bounding box center [744, 396] width 1366 height 552
click at [1139, 619] on div "Add Column" at bounding box center [744, 396] width 1366 height 552
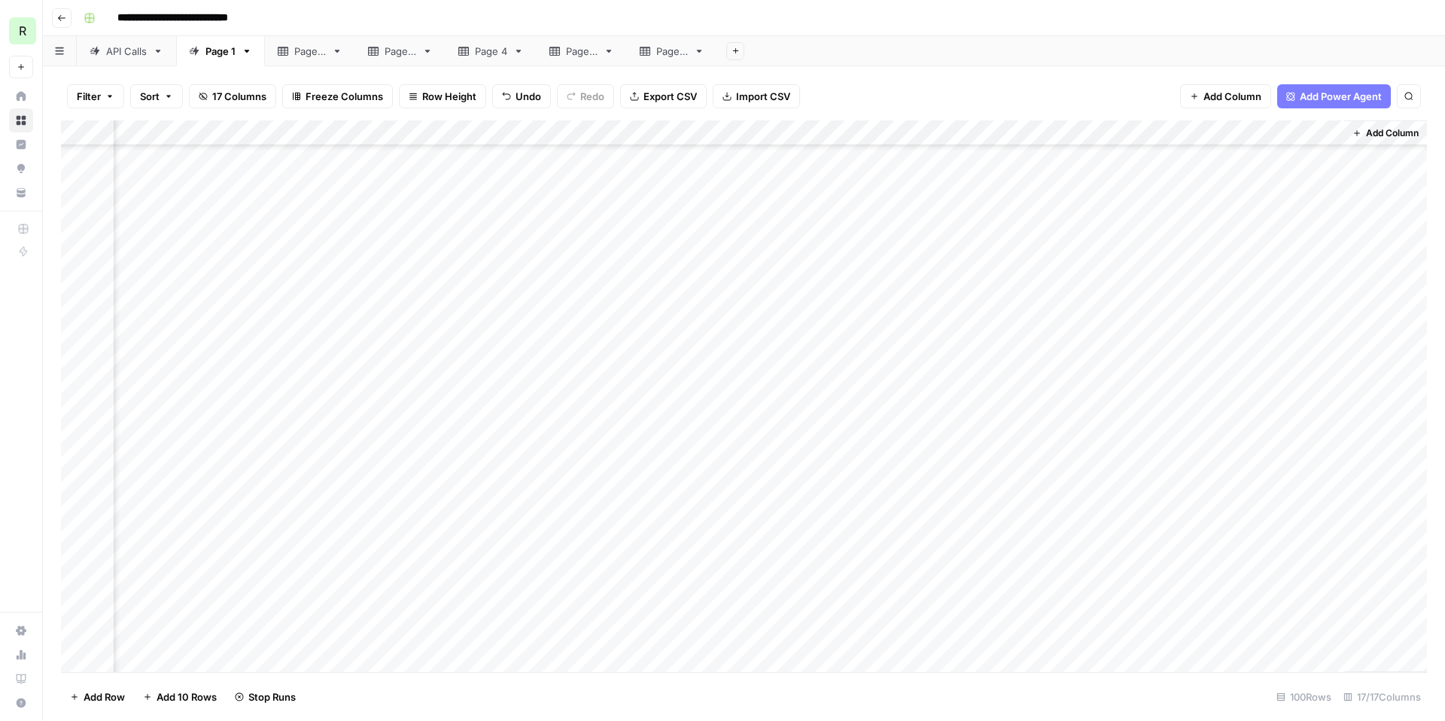
click at [1140, 445] on div "Add Column" at bounding box center [744, 396] width 1366 height 552
click at [1139, 469] on div "Add Column" at bounding box center [744, 396] width 1366 height 552
click at [1140, 494] on div "Add Column" at bounding box center [744, 396] width 1366 height 552
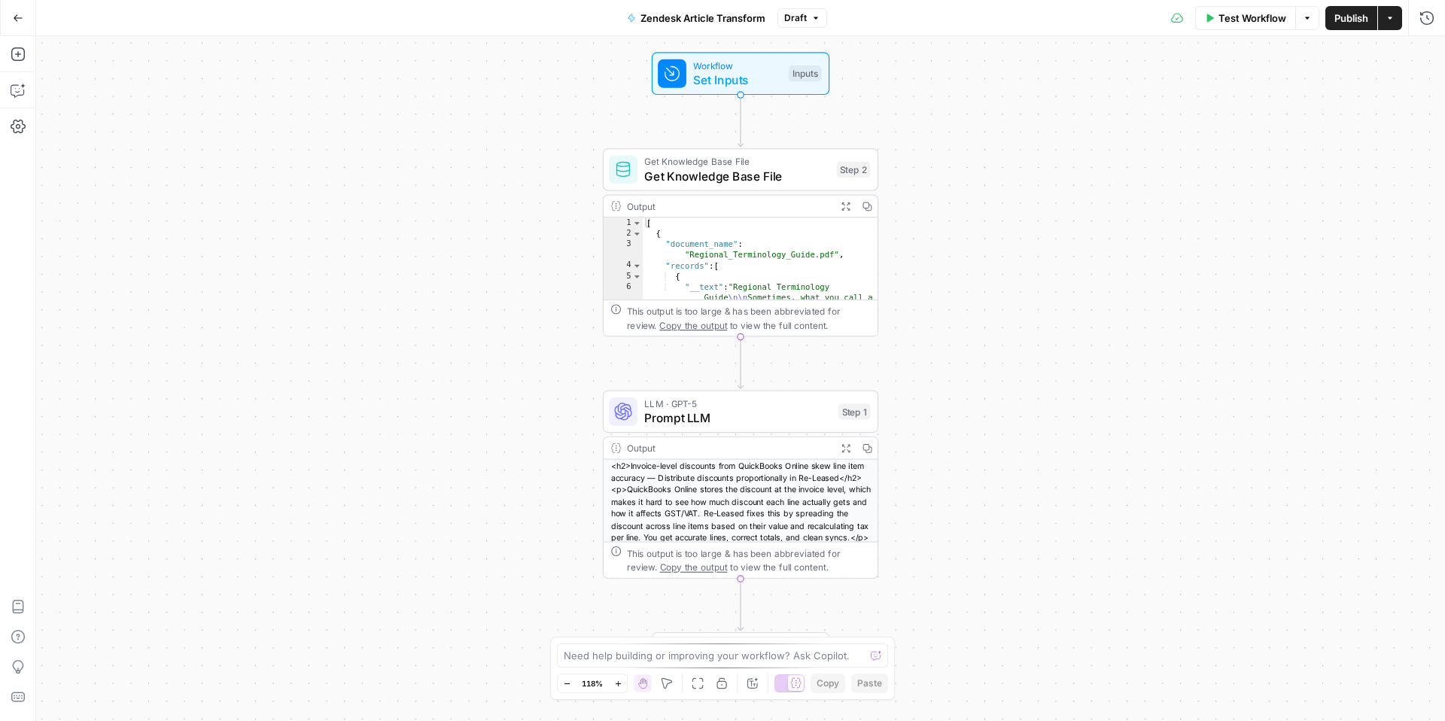
click at [794, 9] on button "Draft" at bounding box center [802, 18] width 50 height 20
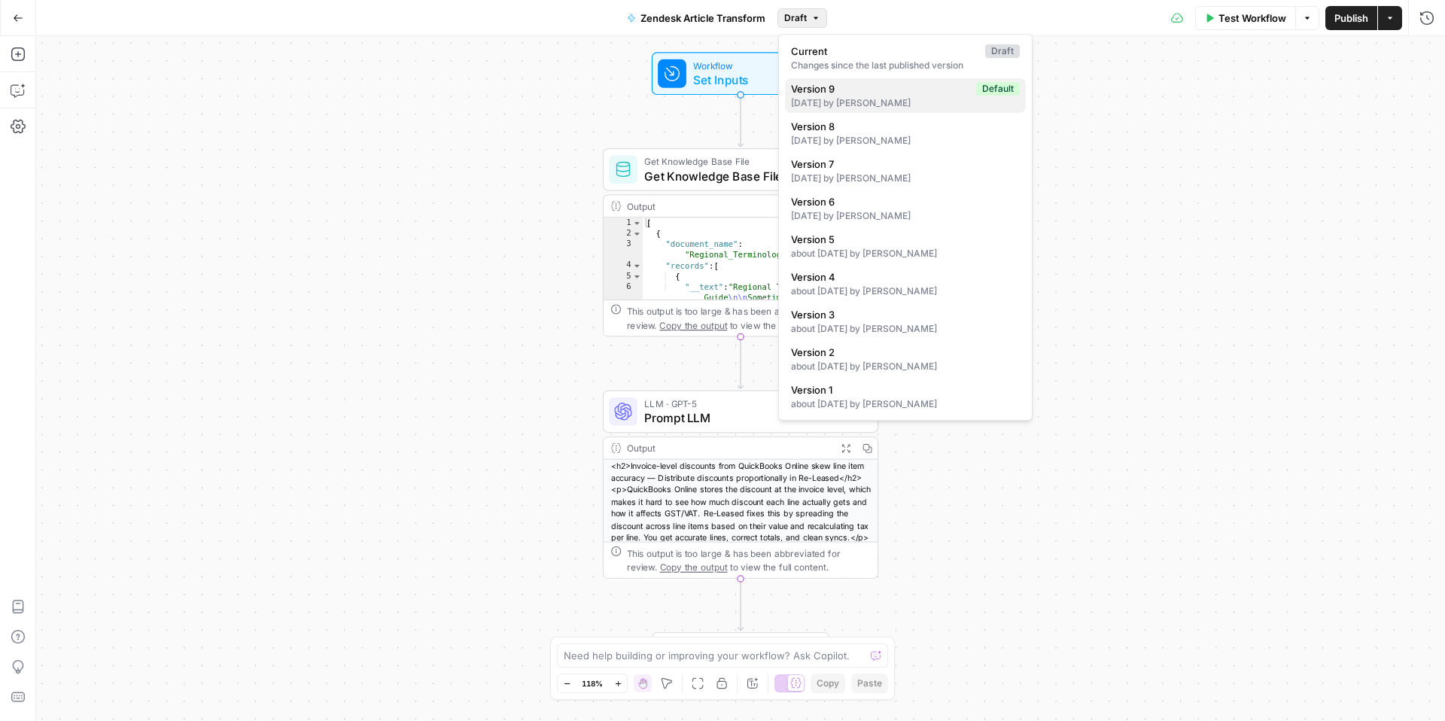
click at [849, 89] on span "Version 9" at bounding box center [880, 88] width 179 height 15
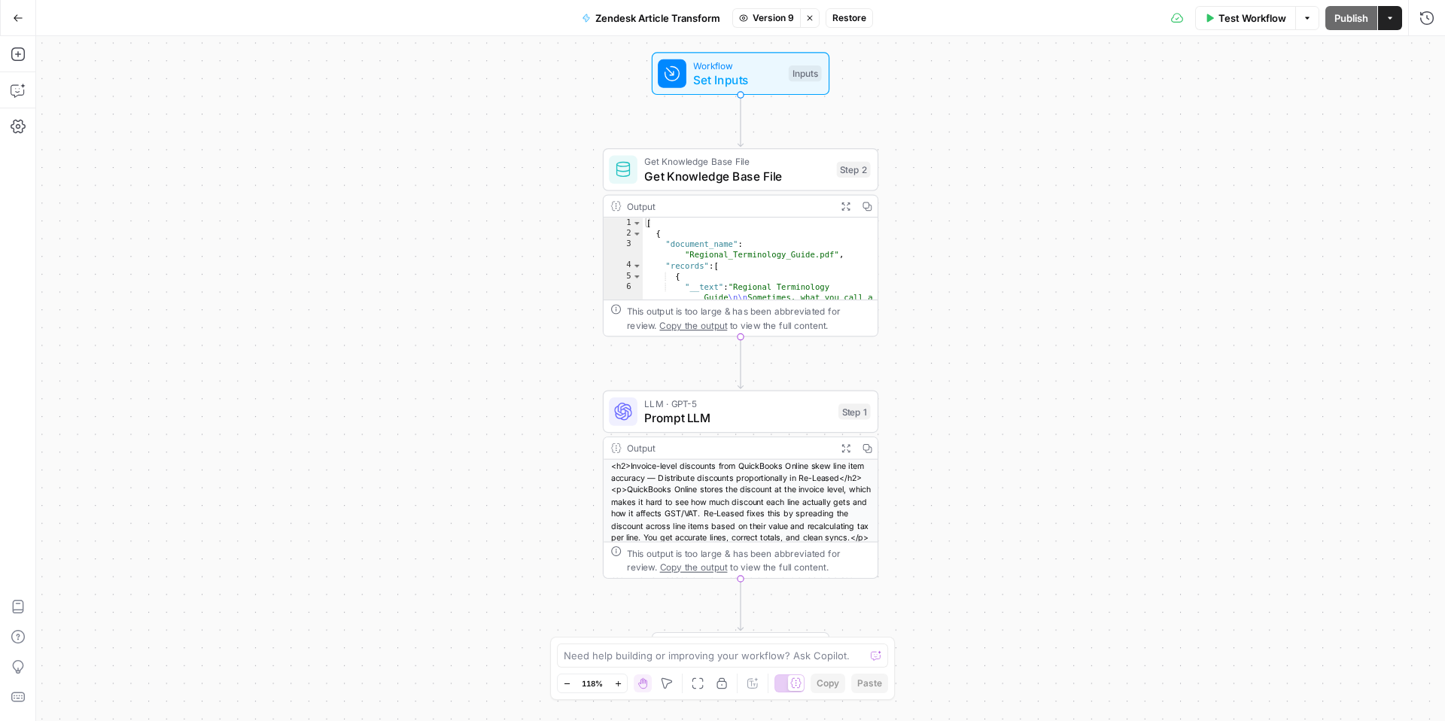
click at [804, 23] on button "Stop viewing" at bounding box center [810, 18] width 20 height 20
click at [744, 414] on span "Prompt LLM" at bounding box center [737, 418] width 187 height 18
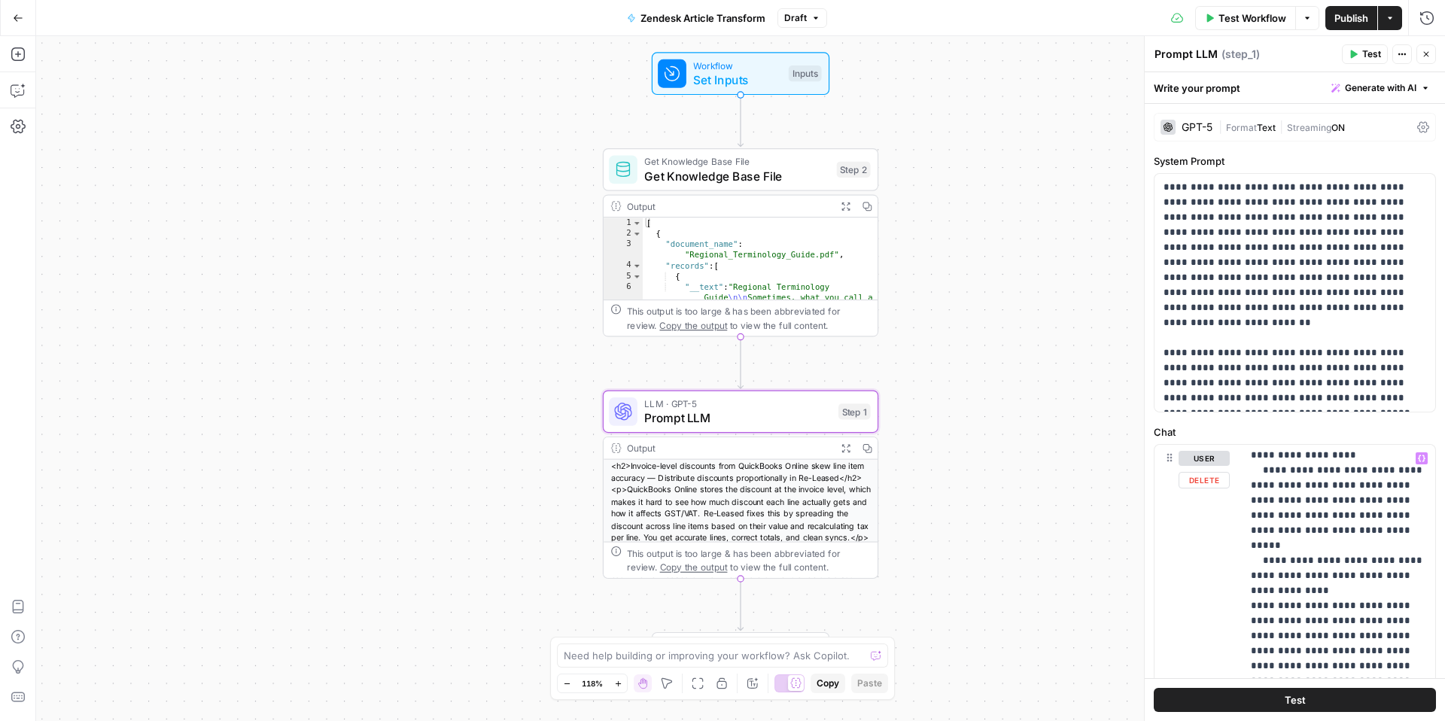
scroll to position [2411, 0]
click at [1395, 82] on span "Generate with AI" at bounding box center [1380, 88] width 71 height 14
click at [1353, 150] on span "Refine" at bounding box center [1357, 155] width 120 height 15
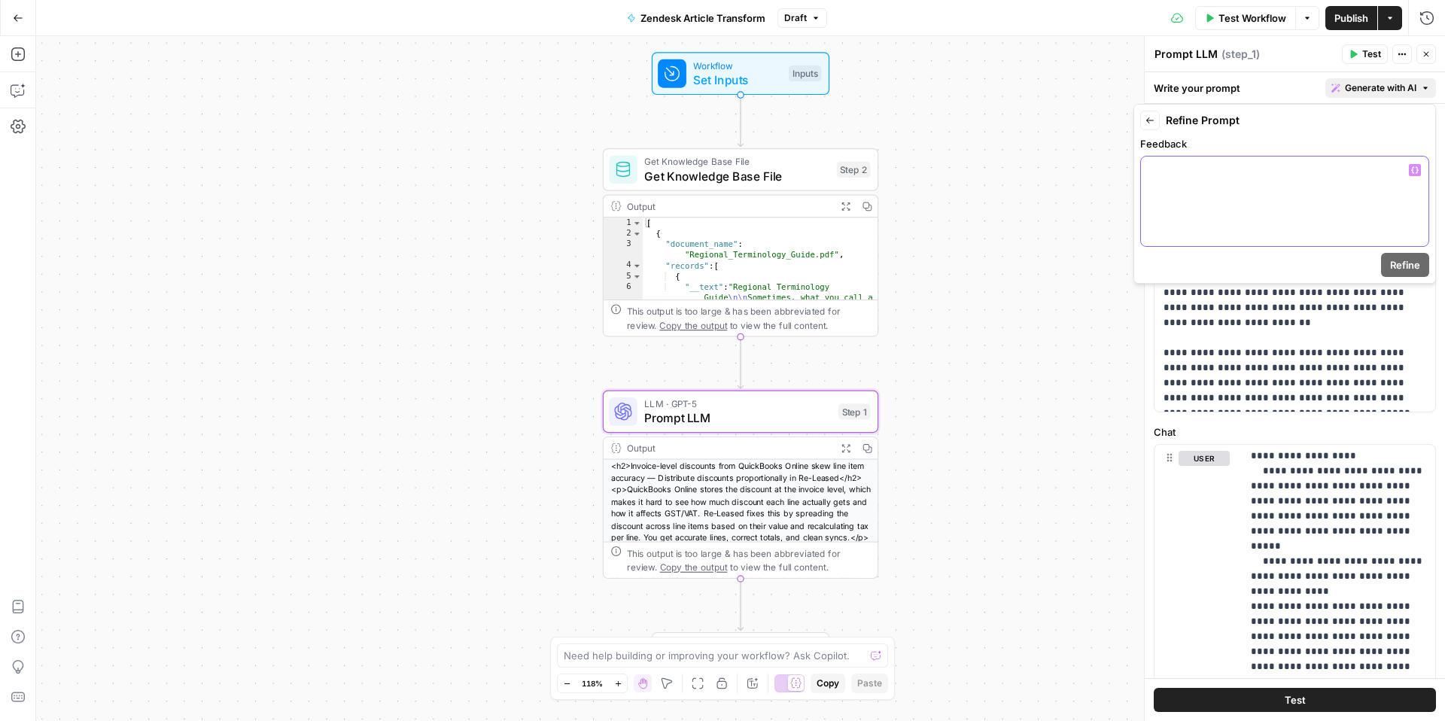
click at [1217, 191] on div at bounding box center [1284, 202] width 287 height 90
click at [1403, 266] on span "Refine" at bounding box center [1405, 264] width 30 height 15
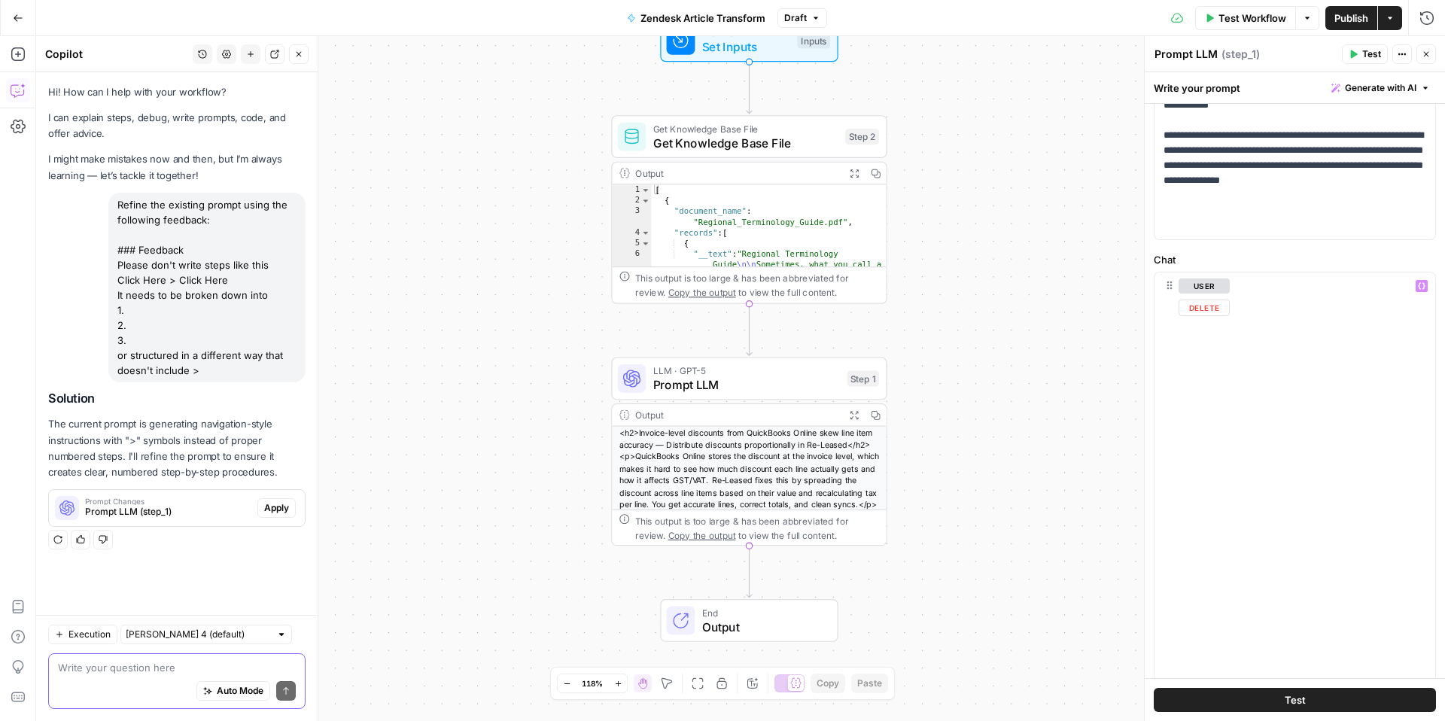
scroll to position [175, 0]
click at [285, 503] on span "Apply" at bounding box center [276, 508] width 25 height 14
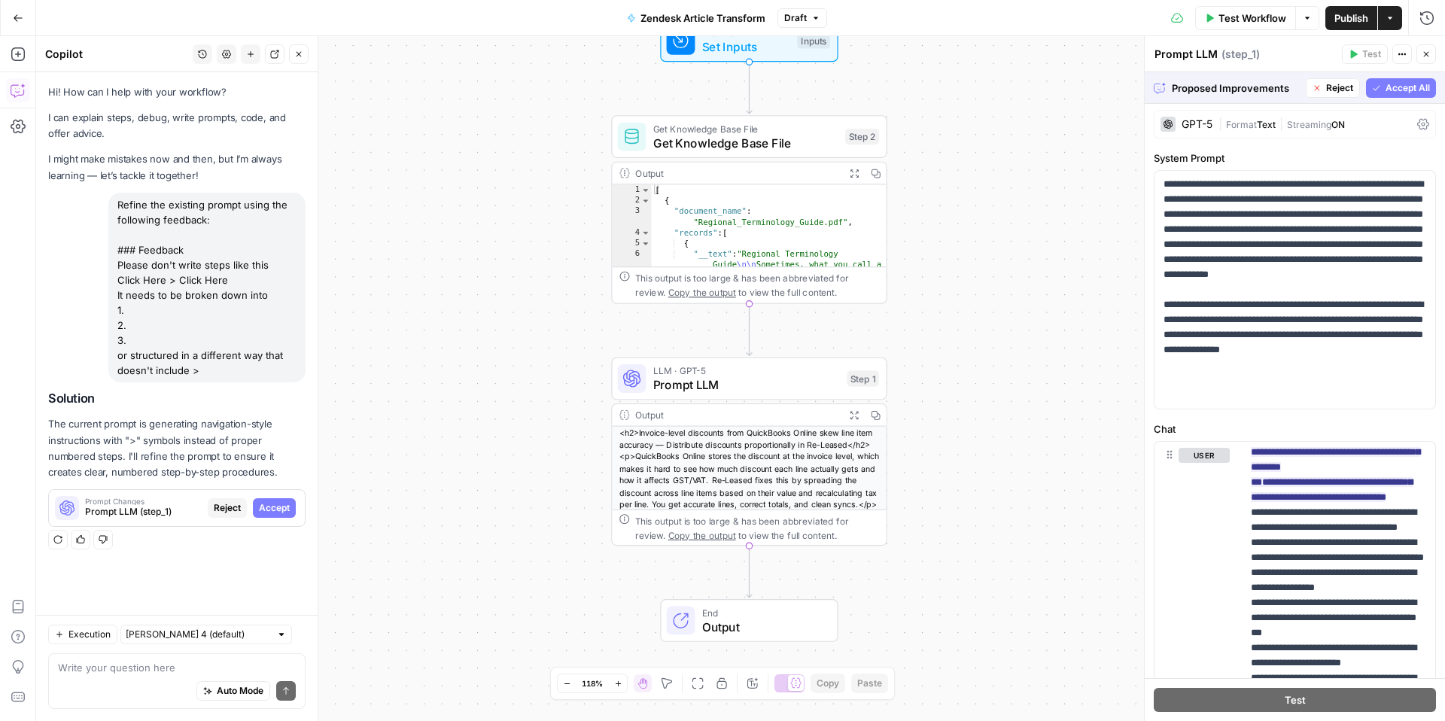
scroll to position [1027, 0]
click at [1404, 91] on span "Accept All" at bounding box center [1408, 88] width 44 height 14
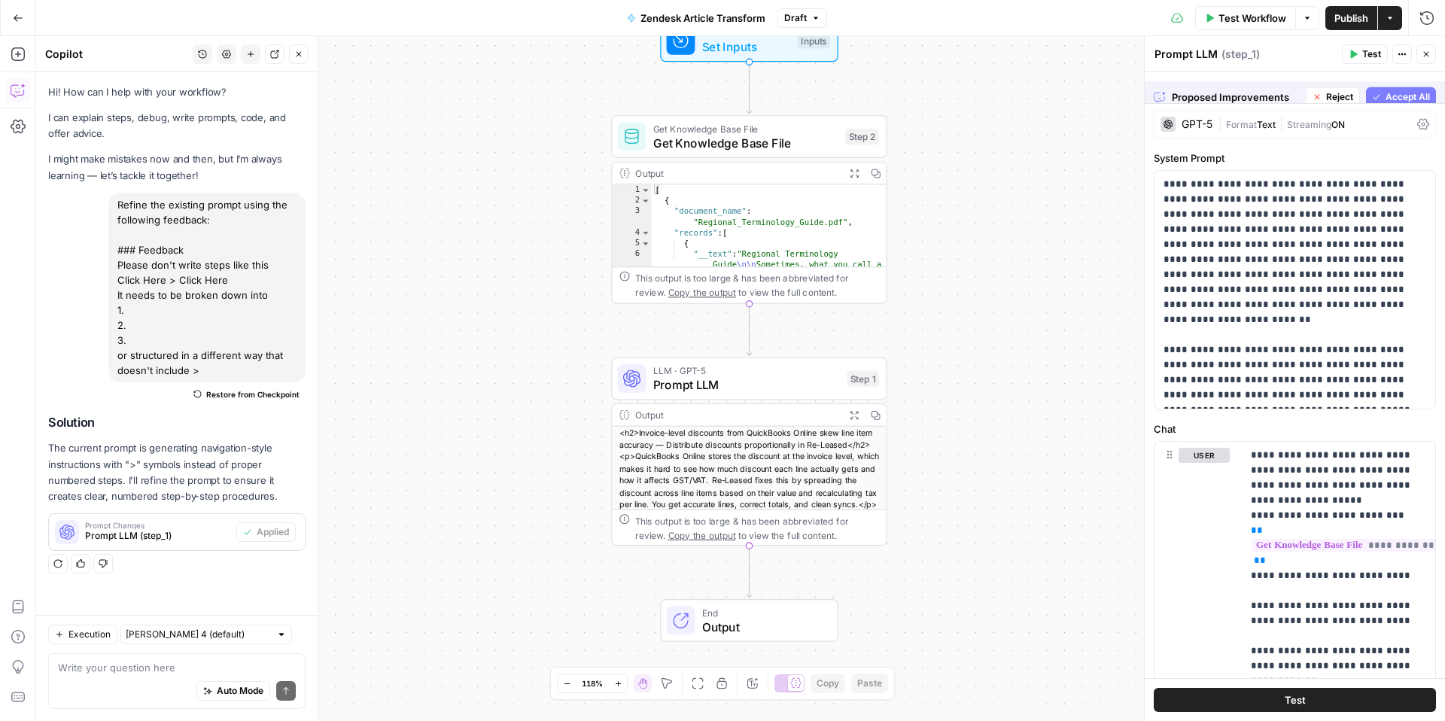
scroll to position [0, 0]
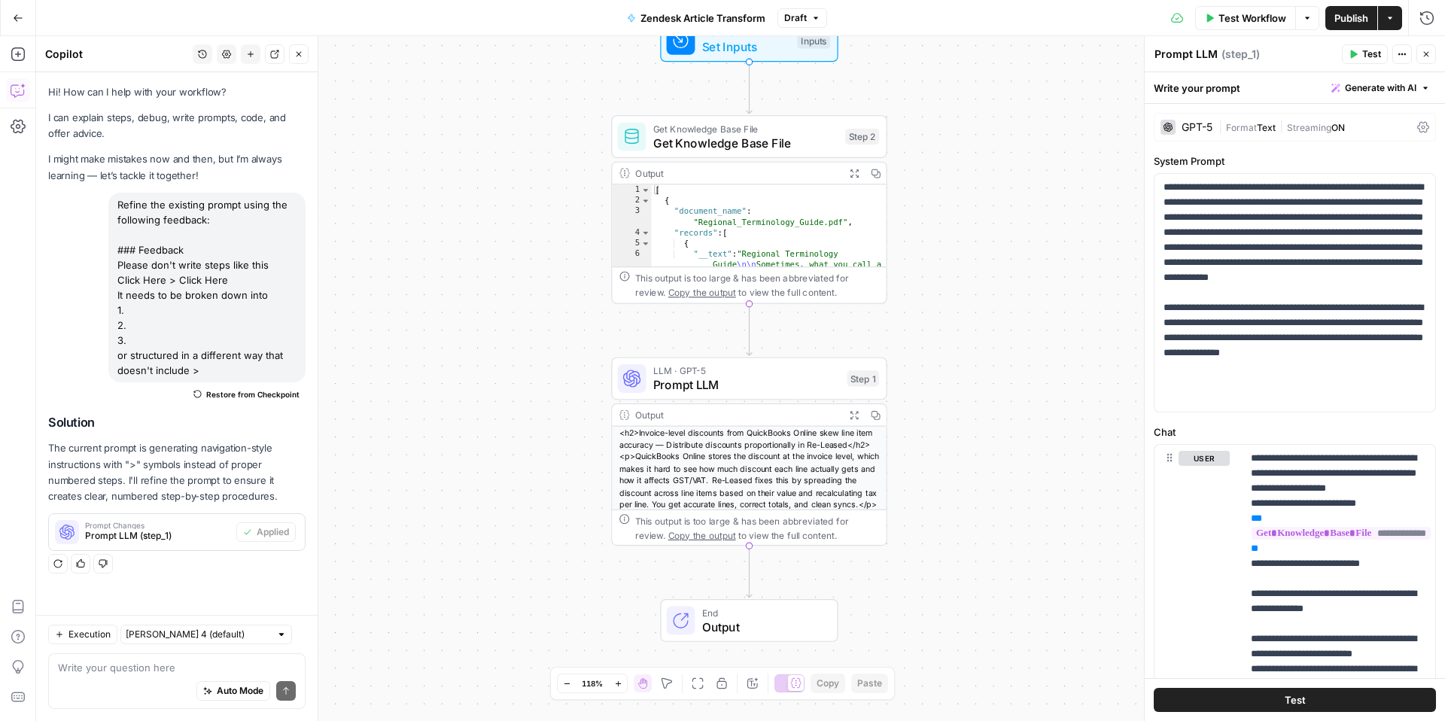
click at [1343, 18] on span "Publish" at bounding box center [1351, 18] width 34 height 15
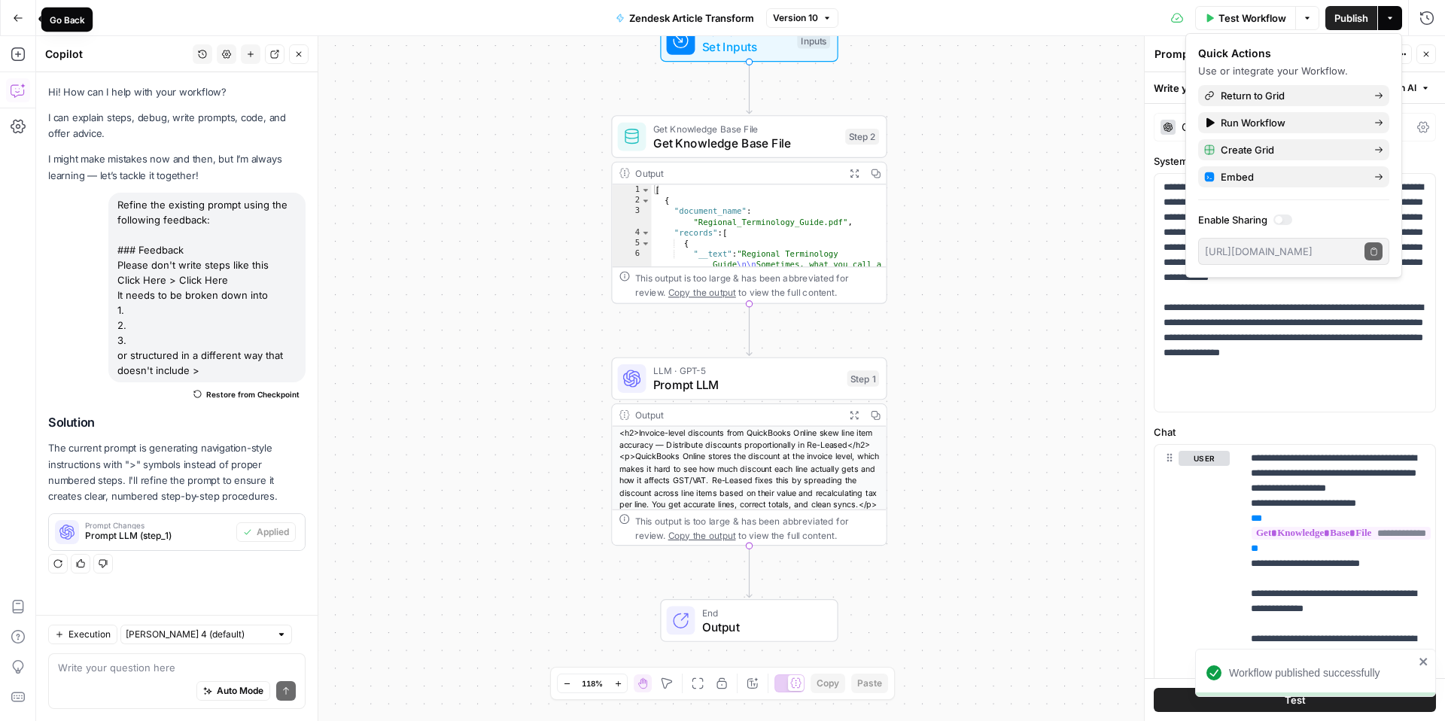
click at [17, 21] on icon "button" at bounding box center [18, 18] width 11 height 11
